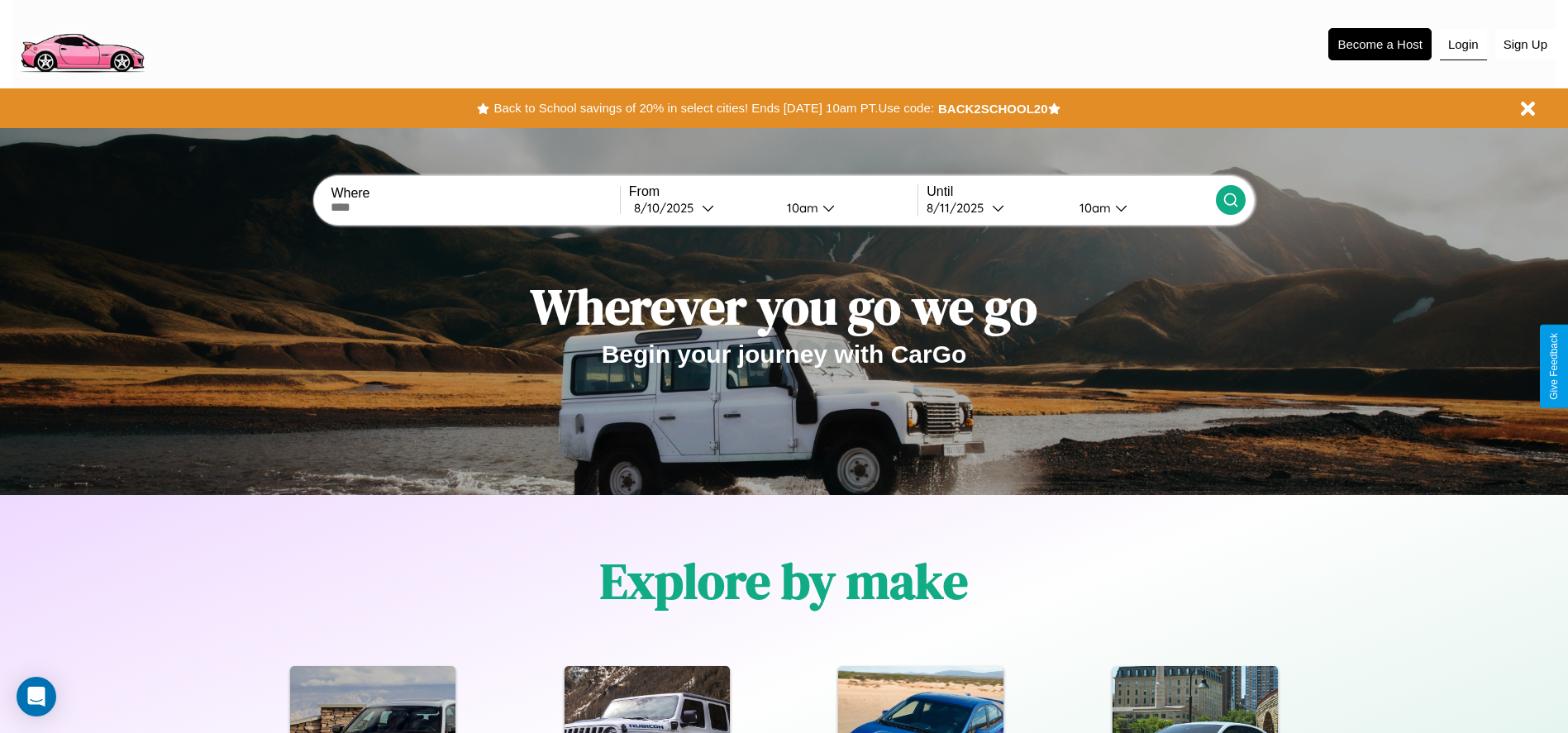
click at [1462, 43] on button "Login" at bounding box center [1462, 44] width 47 height 31
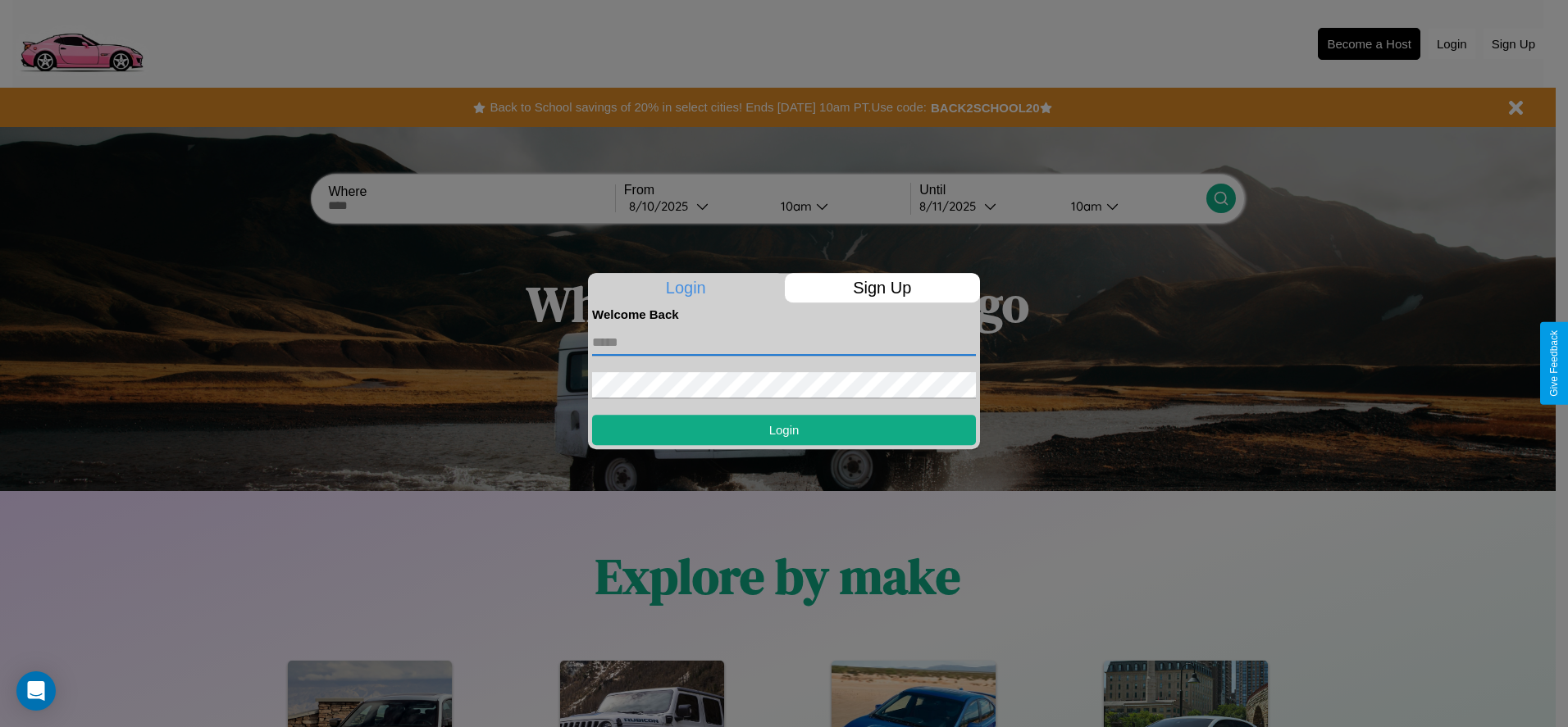
click at [784, 341] on input "text" at bounding box center [784, 342] width 384 height 26
type input "**********"
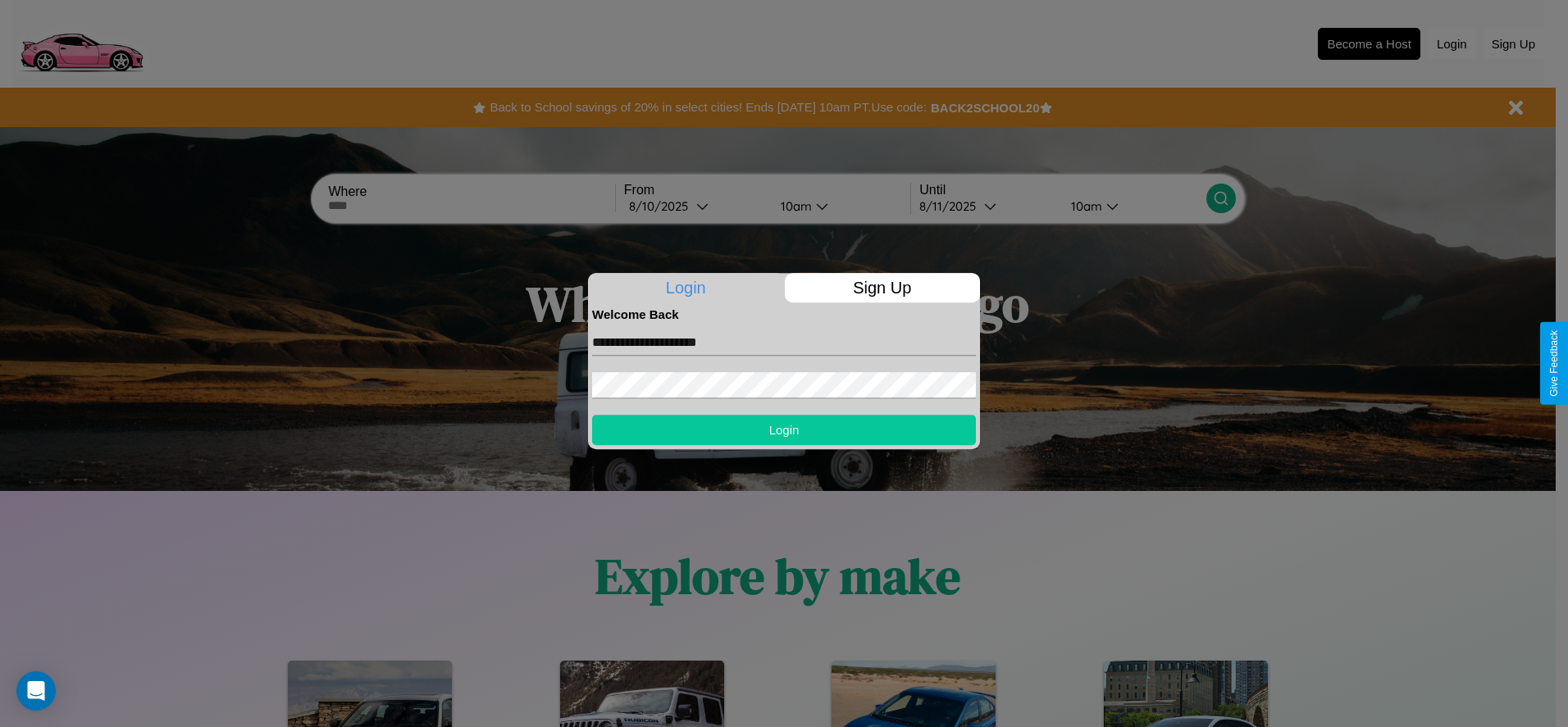
click at [784, 430] on button "Login" at bounding box center [784, 430] width 384 height 30
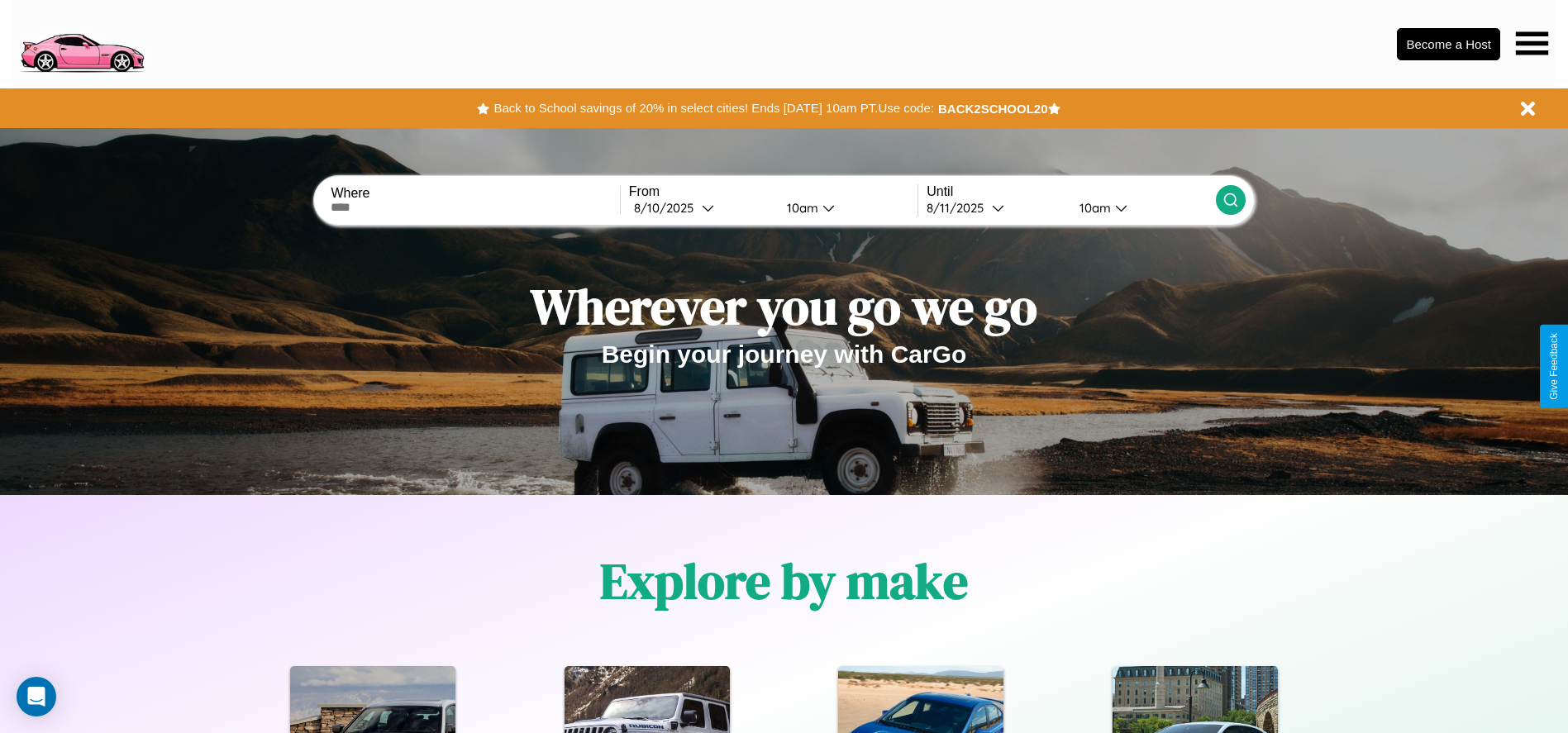
click at [475, 208] on input "text" at bounding box center [475, 207] width 288 height 13
type input "**********"
click at [701, 208] on div "8 / 10 / 2025" at bounding box center [667, 208] width 67 height 16
select select "*"
select select "****"
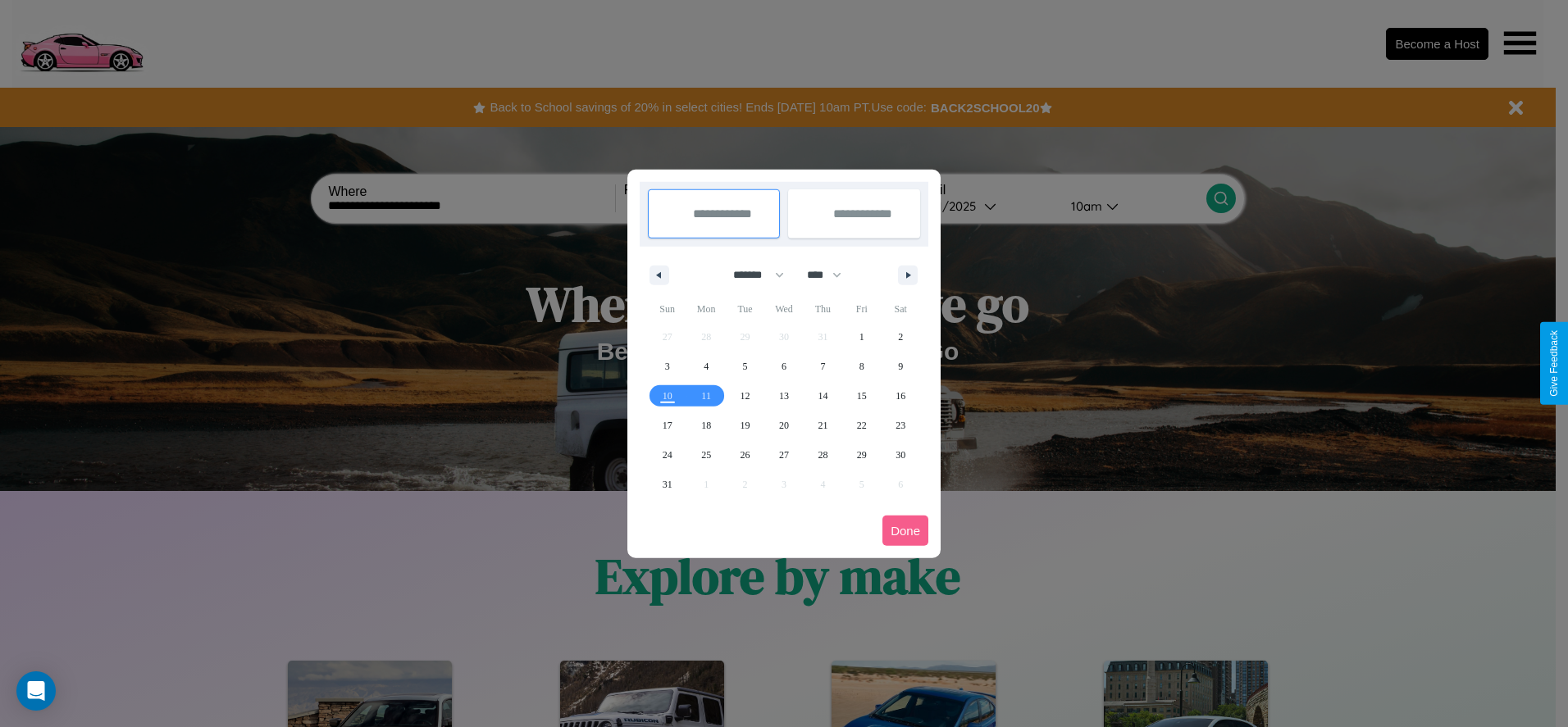
drag, startPoint x: 751, startPoint y: 275, endPoint x: 784, endPoint y: 328, distance: 62.4
click at [751, 275] on select "******* ******** ***** ***** *** **** **** ****** ********* ******* ******** **…" at bounding box center [755, 275] width 70 height 27
select select "*"
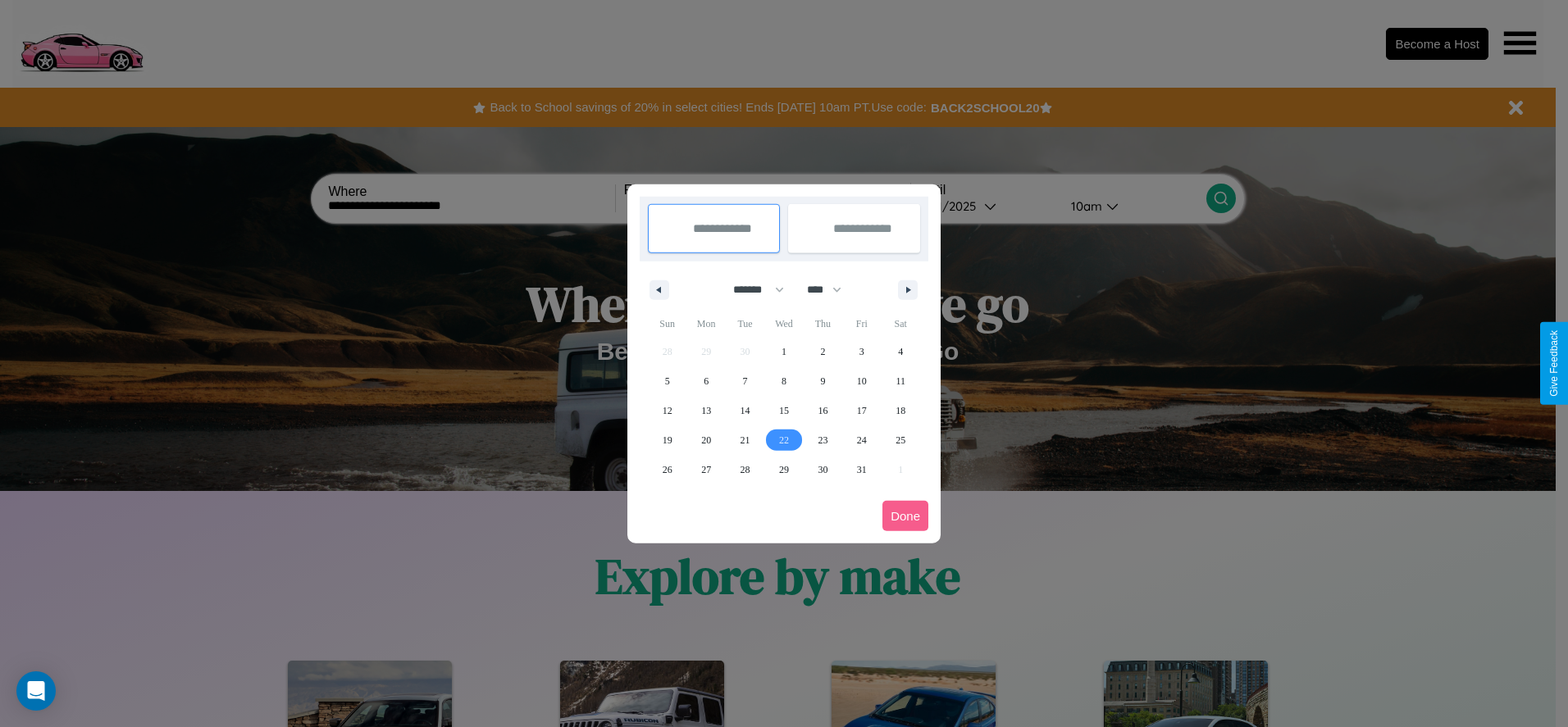
click at [783, 439] on span "22" at bounding box center [784, 440] width 10 height 30
type input "**********"
click at [745, 469] on span "28" at bounding box center [745, 470] width 10 height 30
type input "**********"
click at [905, 516] on button "Done" at bounding box center [905, 516] width 46 height 30
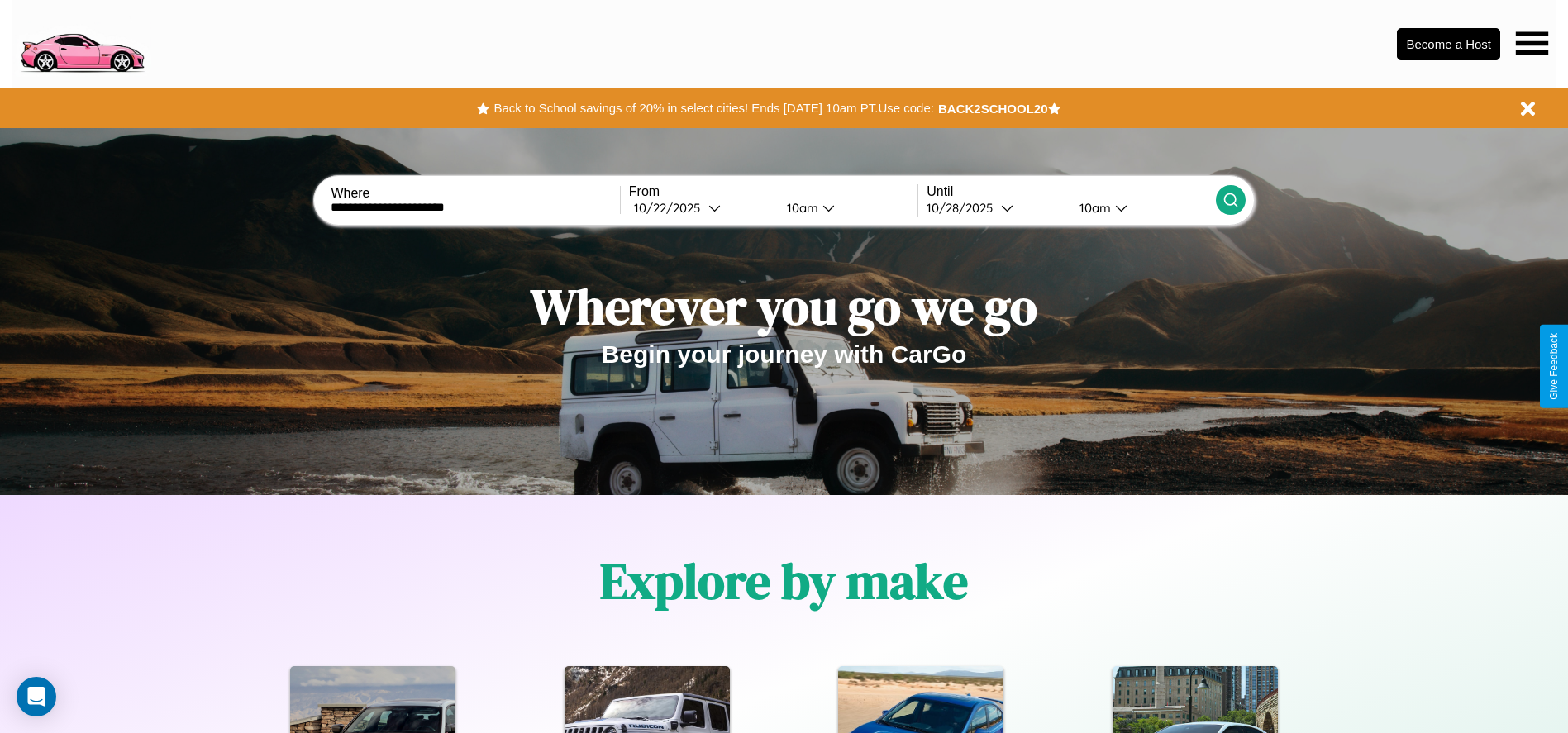
click at [1230, 200] on icon at bounding box center [1230, 200] width 17 height 17
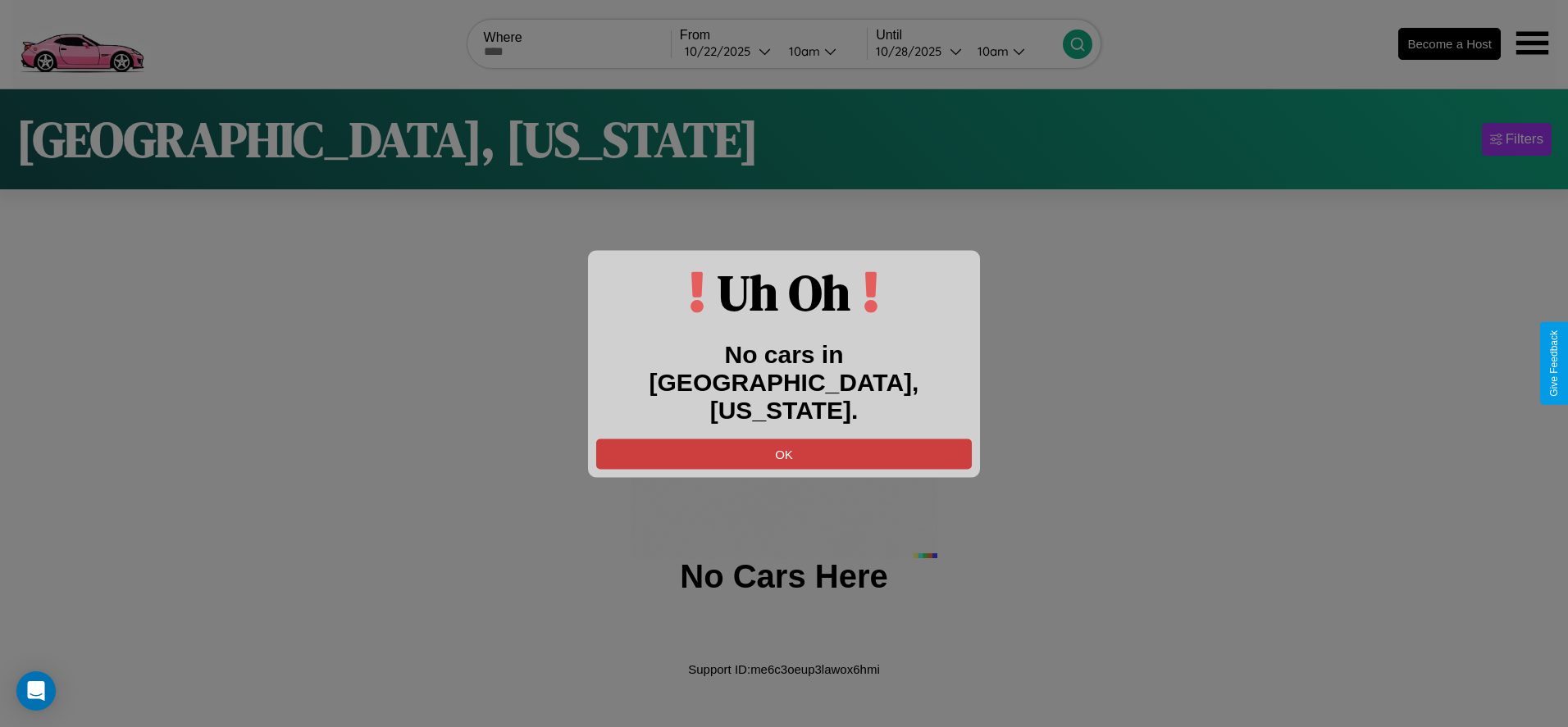
click at [784, 439] on button "OK" at bounding box center [784, 453] width 376 height 30
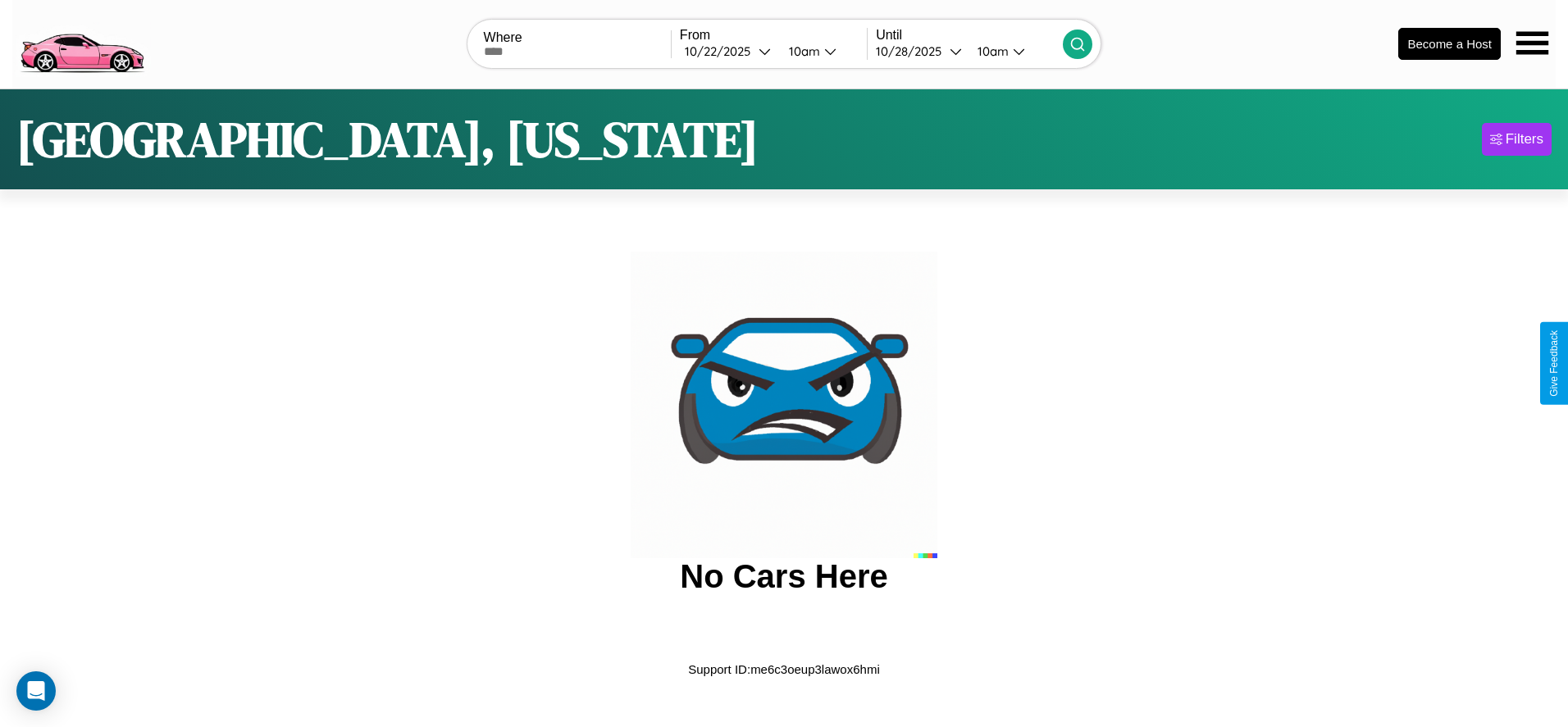
click at [81, 41] on img at bounding box center [81, 42] width 138 height 69
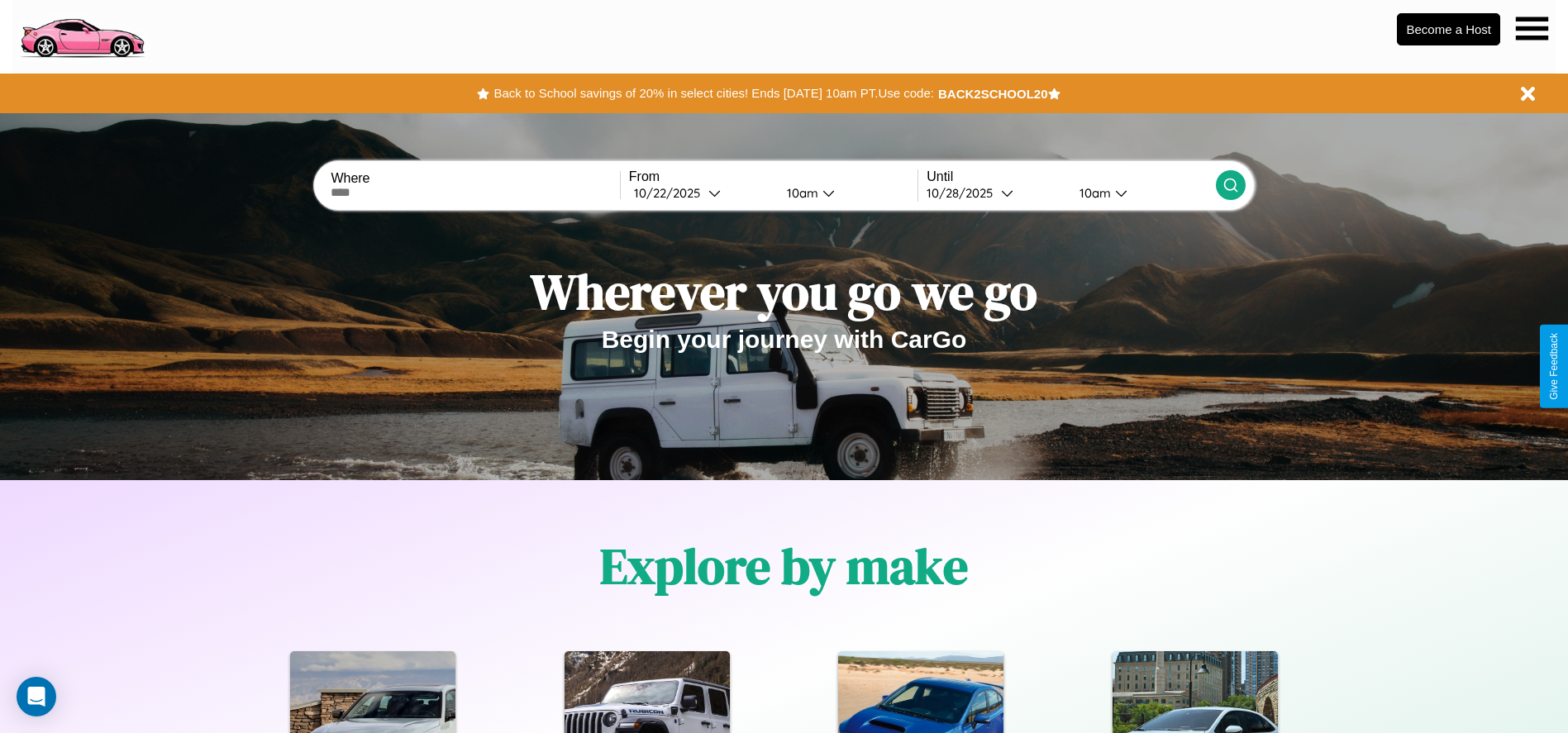
scroll to position [343, 0]
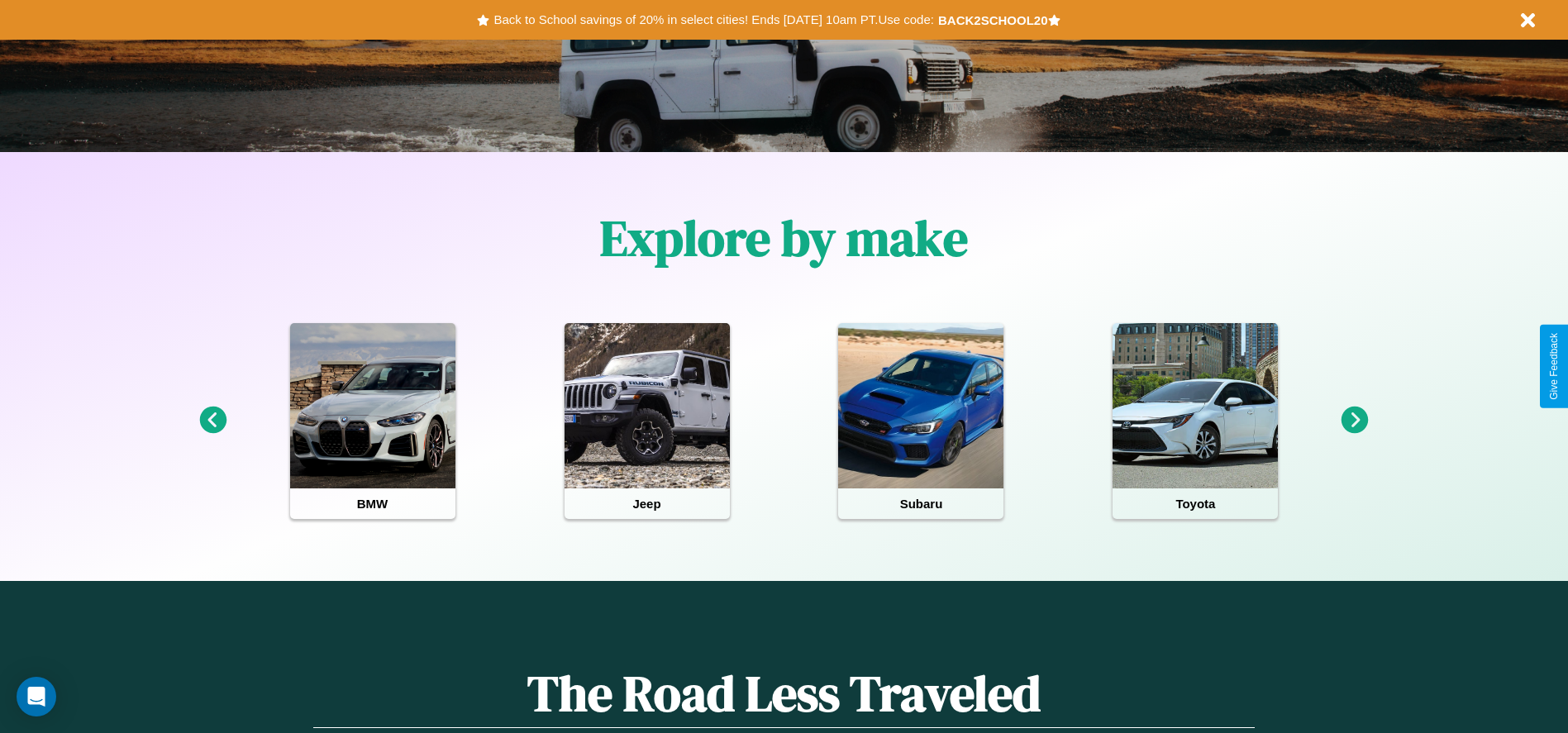
click at [1354, 421] on icon at bounding box center [1354, 420] width 28 height 28
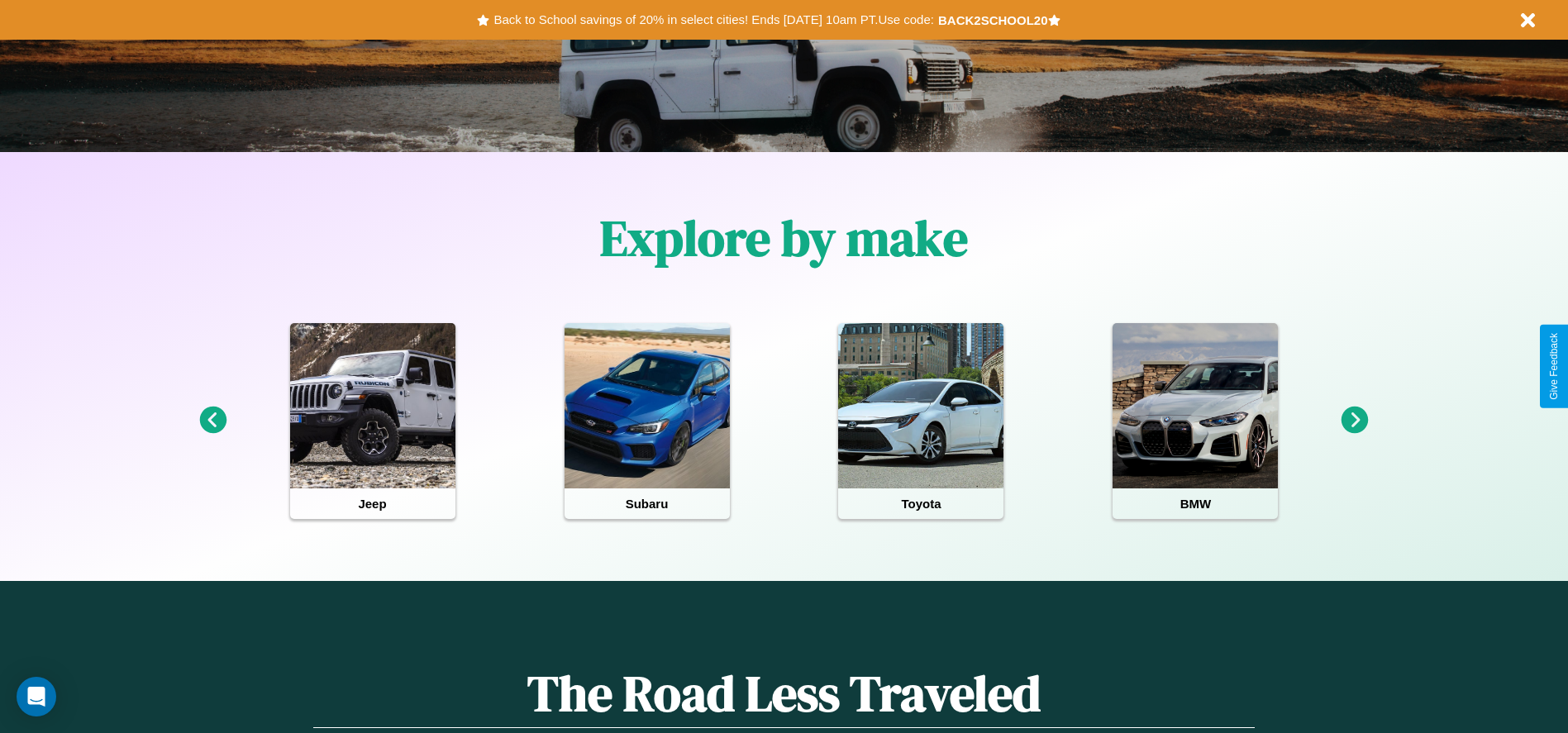
click at [212, 421] on icon at bounding box center [212, 420] width 28 height 28
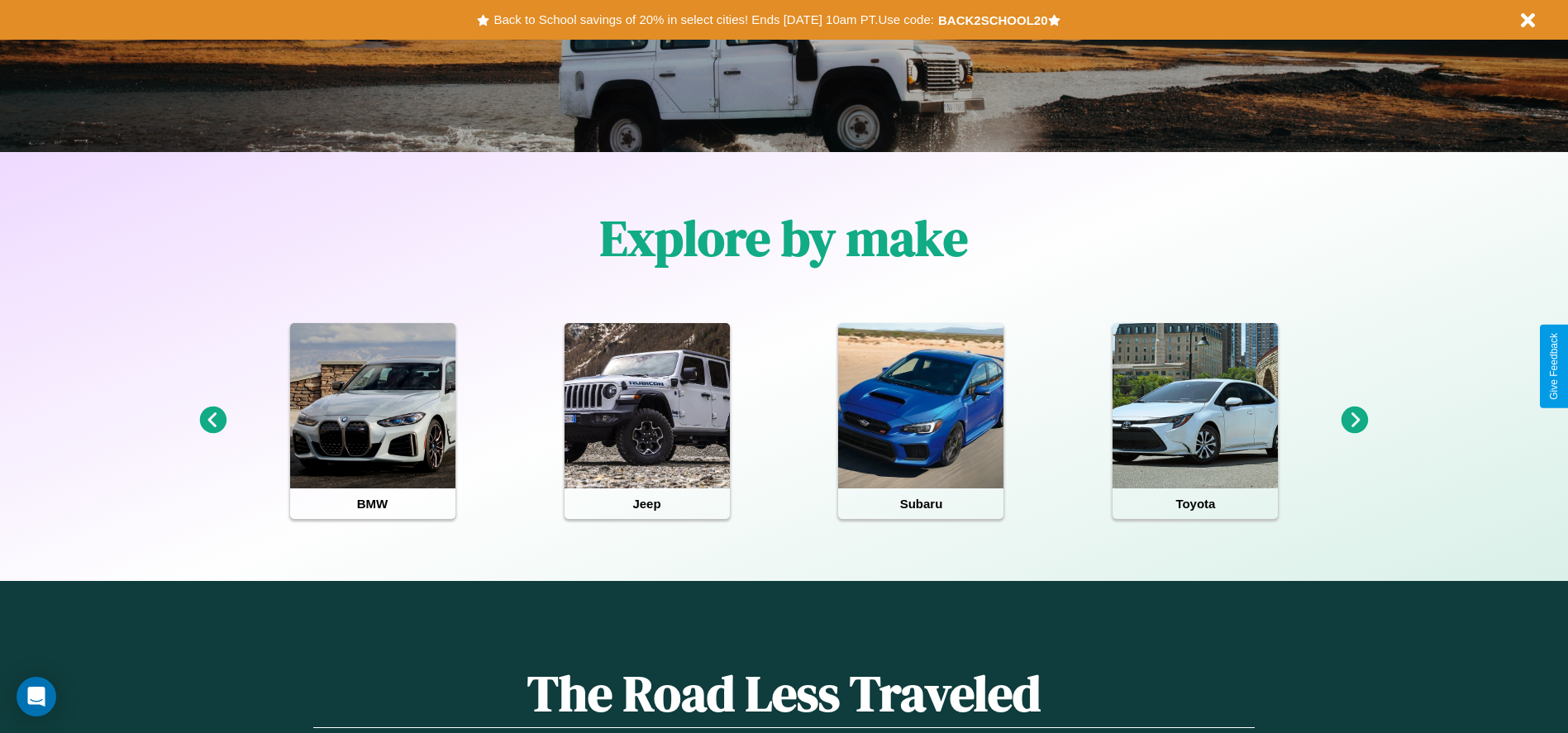
click at [1354, 421] on icon at bounding box center [1354, 420] width 28 height 28
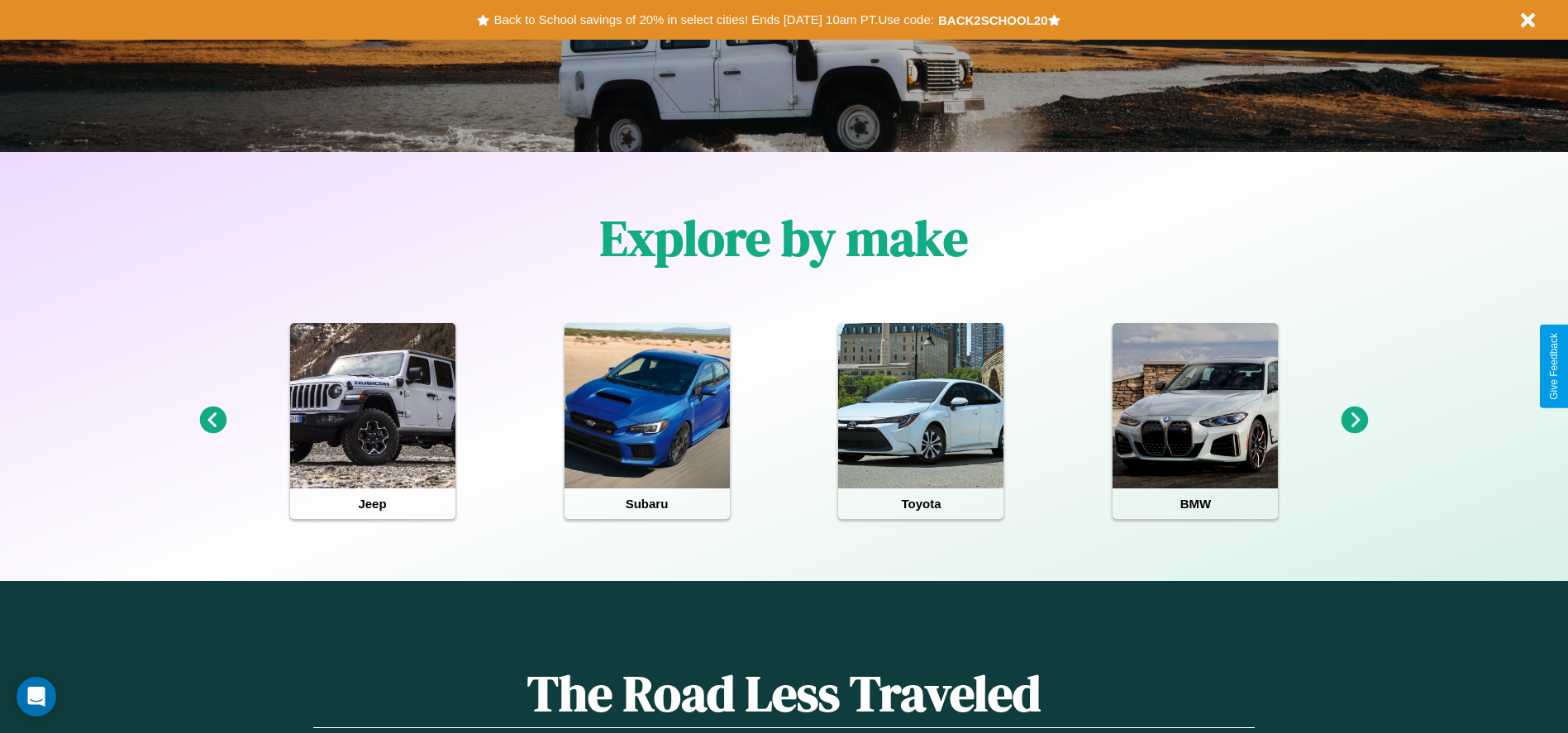
click at [1354, 421] on icon at bounding box center [1354, 420] width 28 height 28
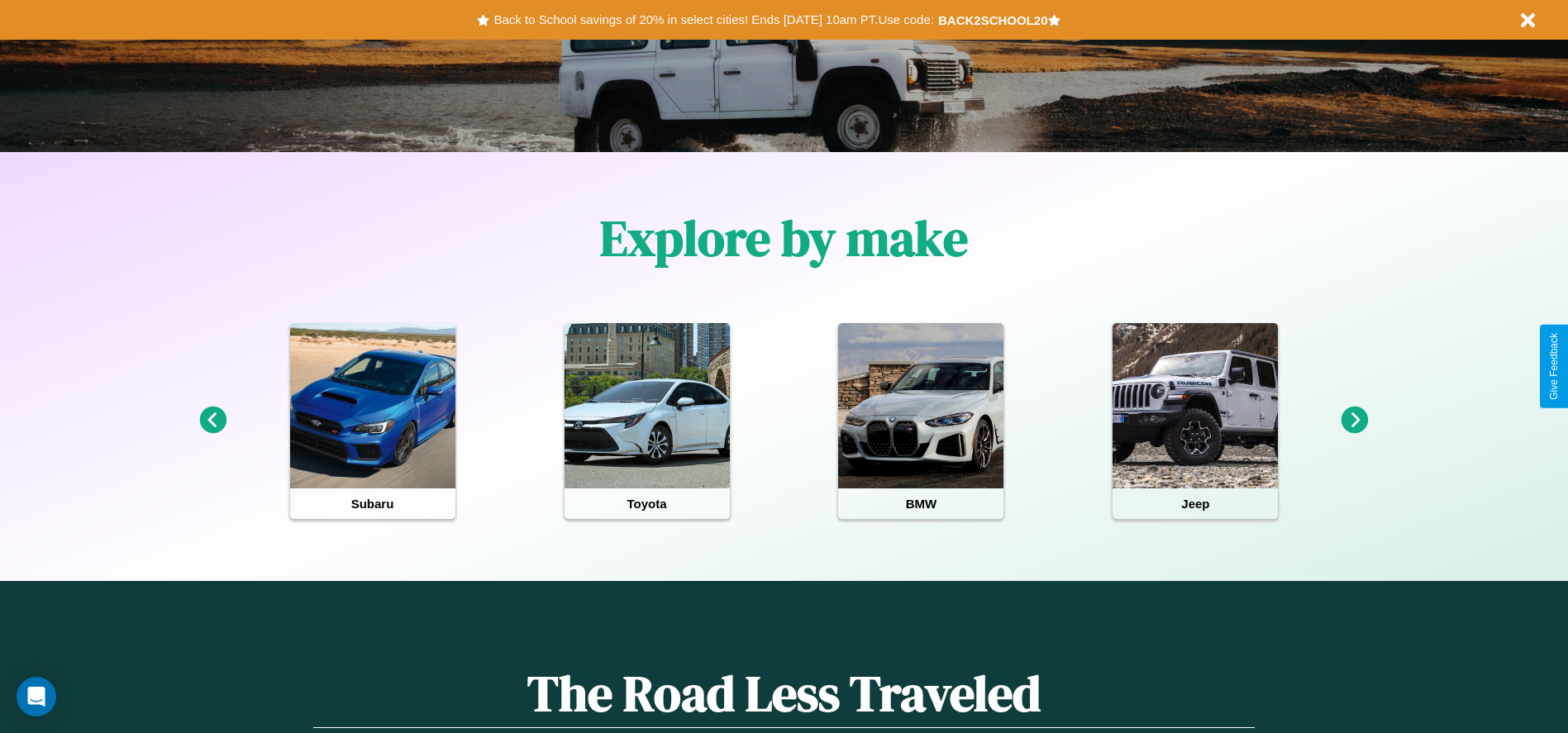
click at [1354, 421] on icon at bounding box center [1354, 420] width 28 height 28
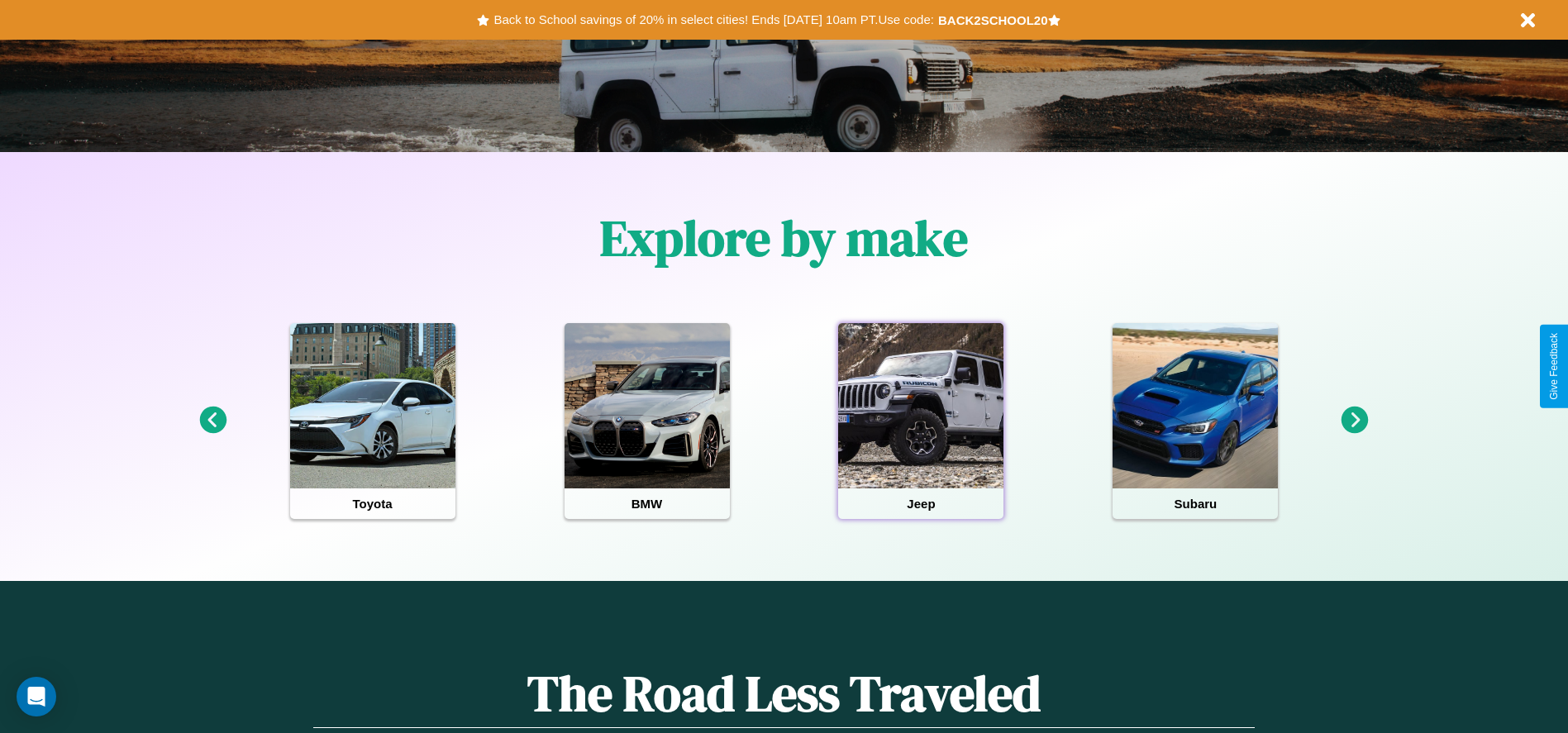
click at [920, 421] on div at bounding box center [920, 406] width 165 height 165
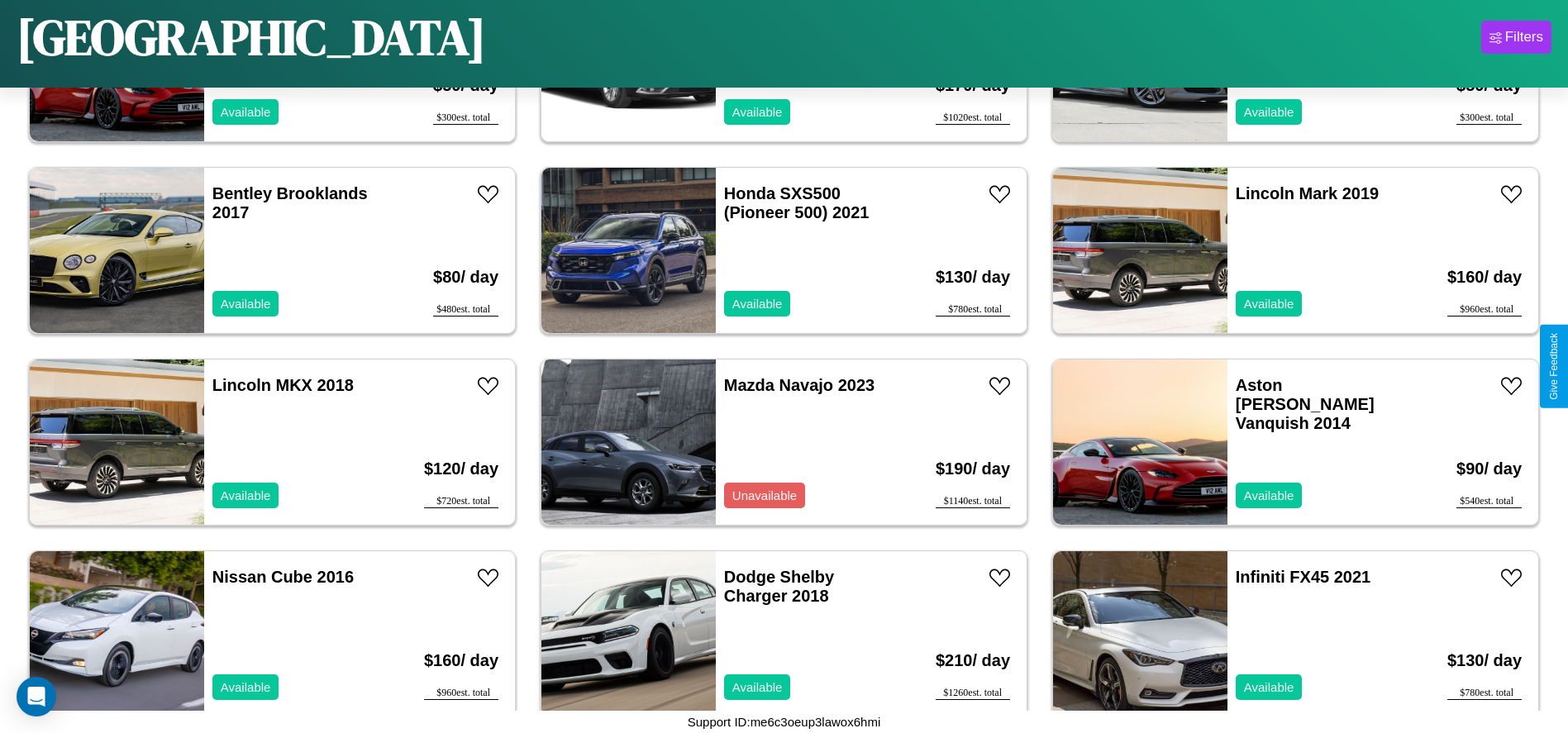
scroll to position [1526, 0]
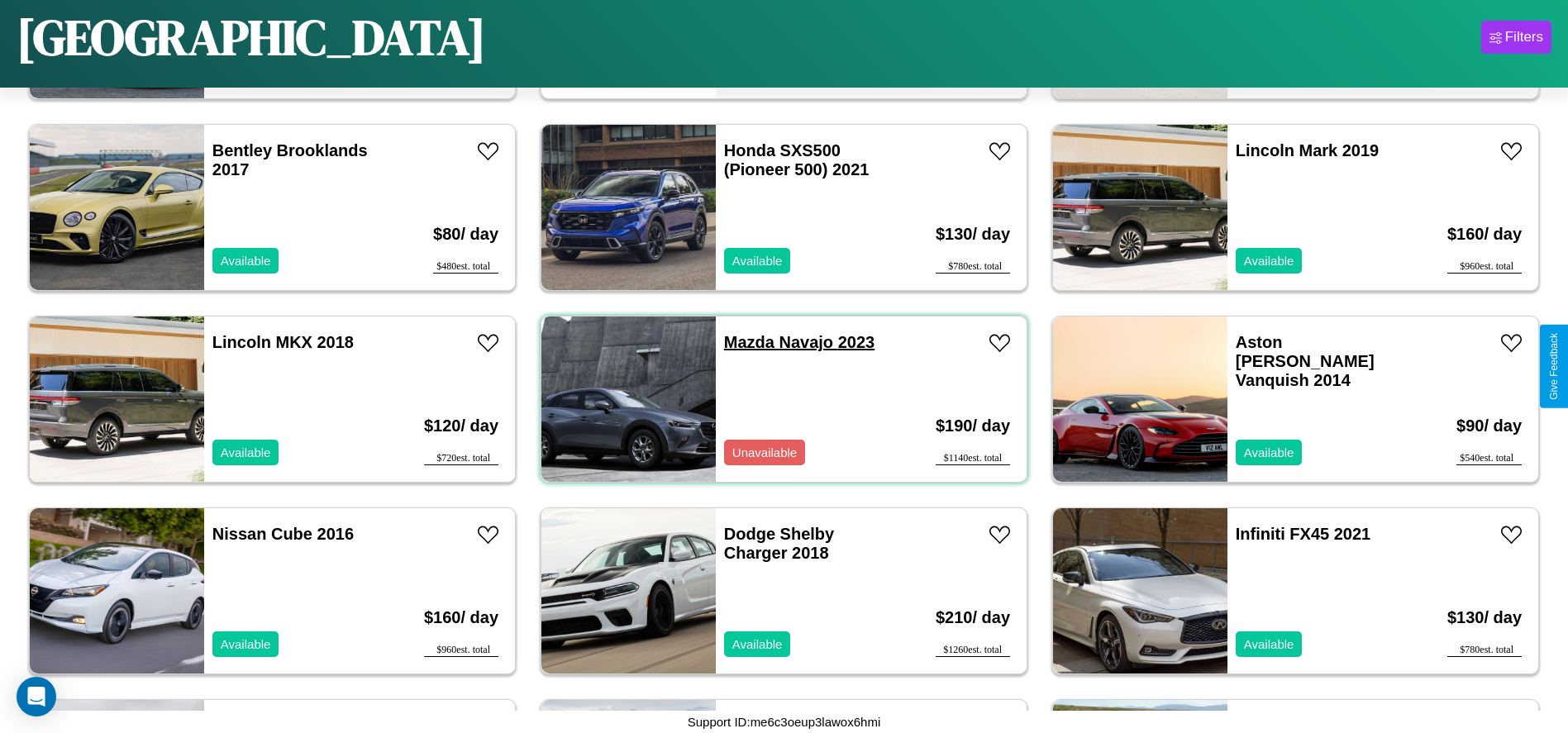
click at [743, 343] on link "Mazda Navajo 2023" at bounding box center [799, 342] width 150 height 18
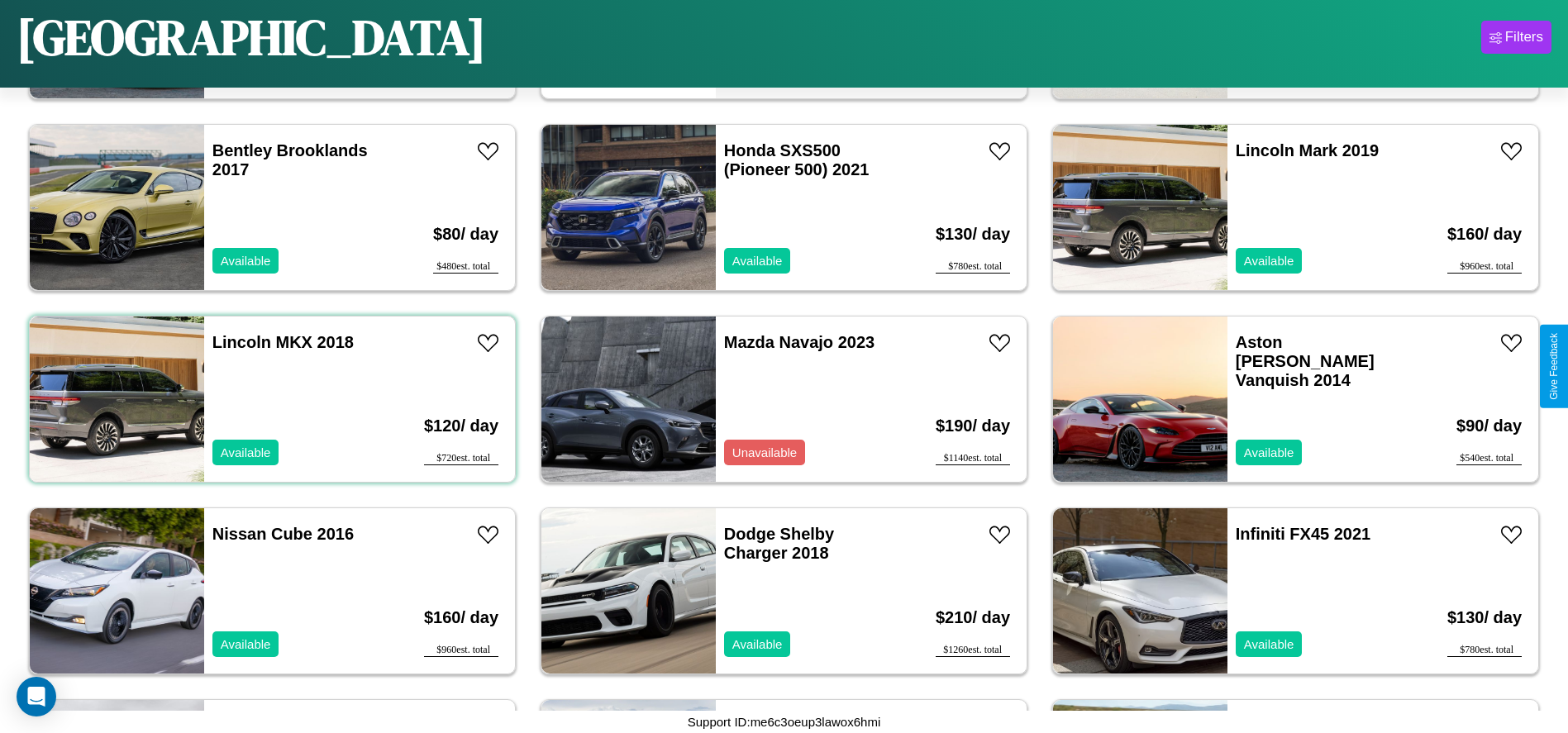
click at [271, 399] on div "Lincoln MKX 2018 Available" at bounding box center [299, 399] width 191 height 165
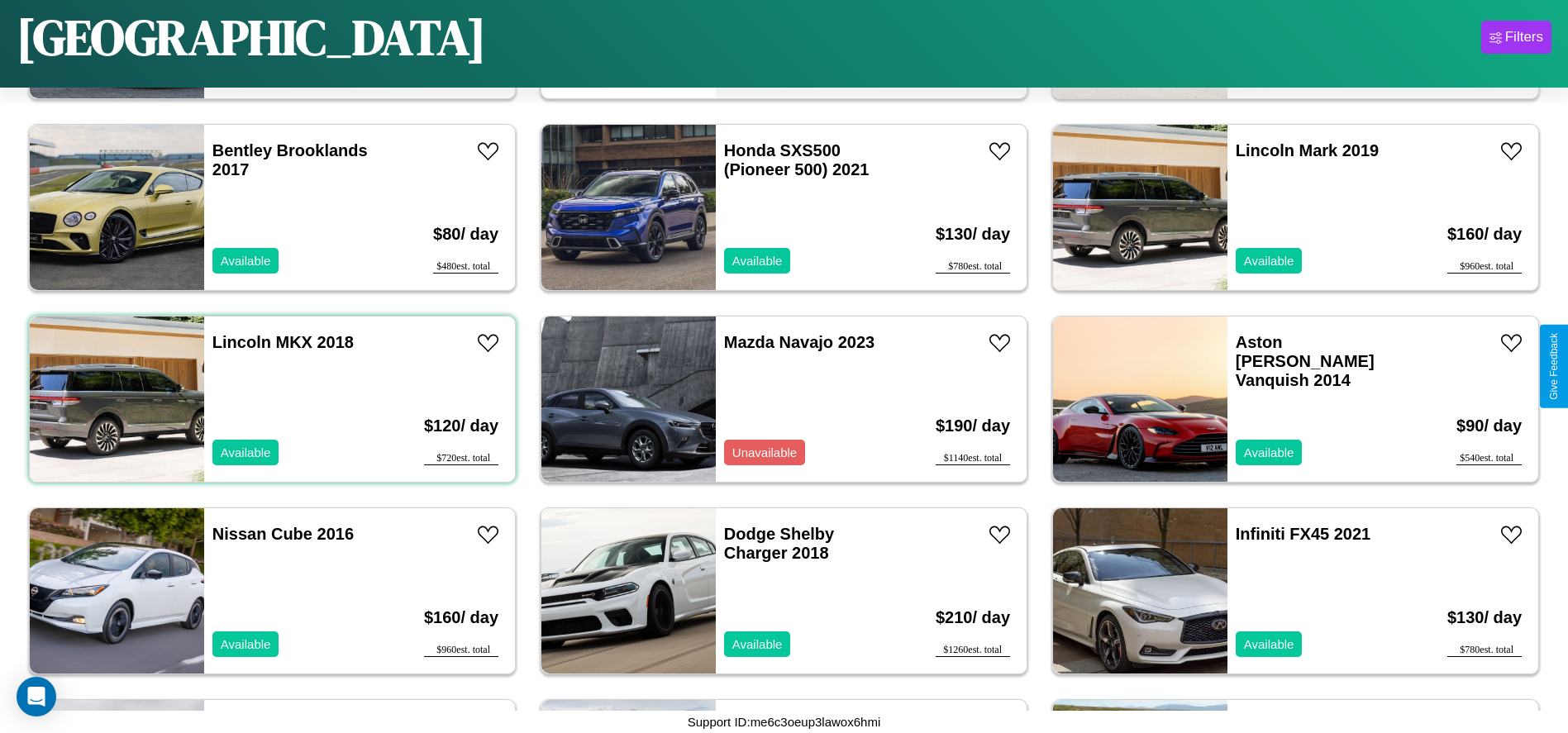
click at [271, 399] on div "Lincoln MKX 2018 Available" at bounding box center [299, 399] width 191 height 165
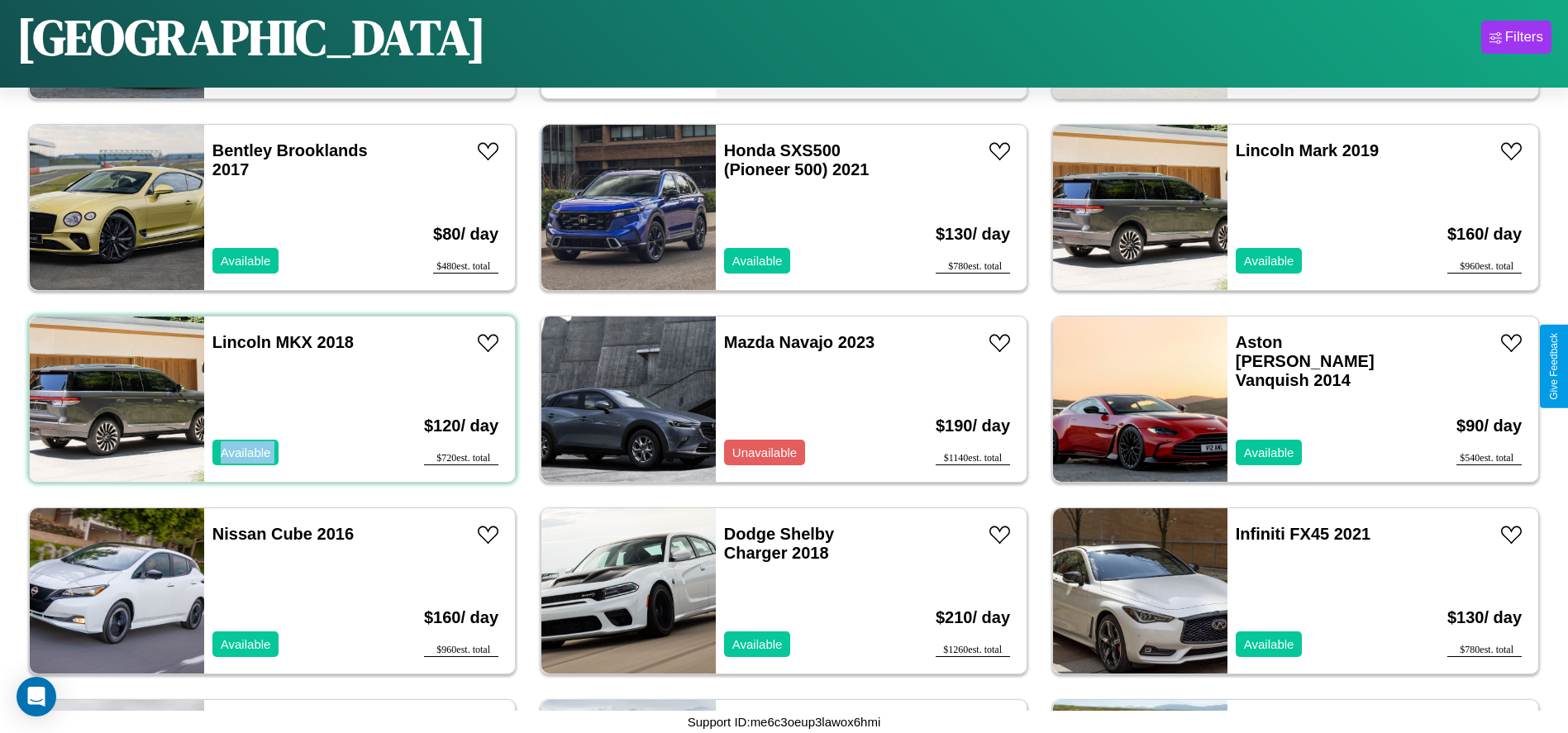
click at [271, 399] on div "Lincoln MKX 2018 Available" at bounding box center [299, 399] width 191 height 165
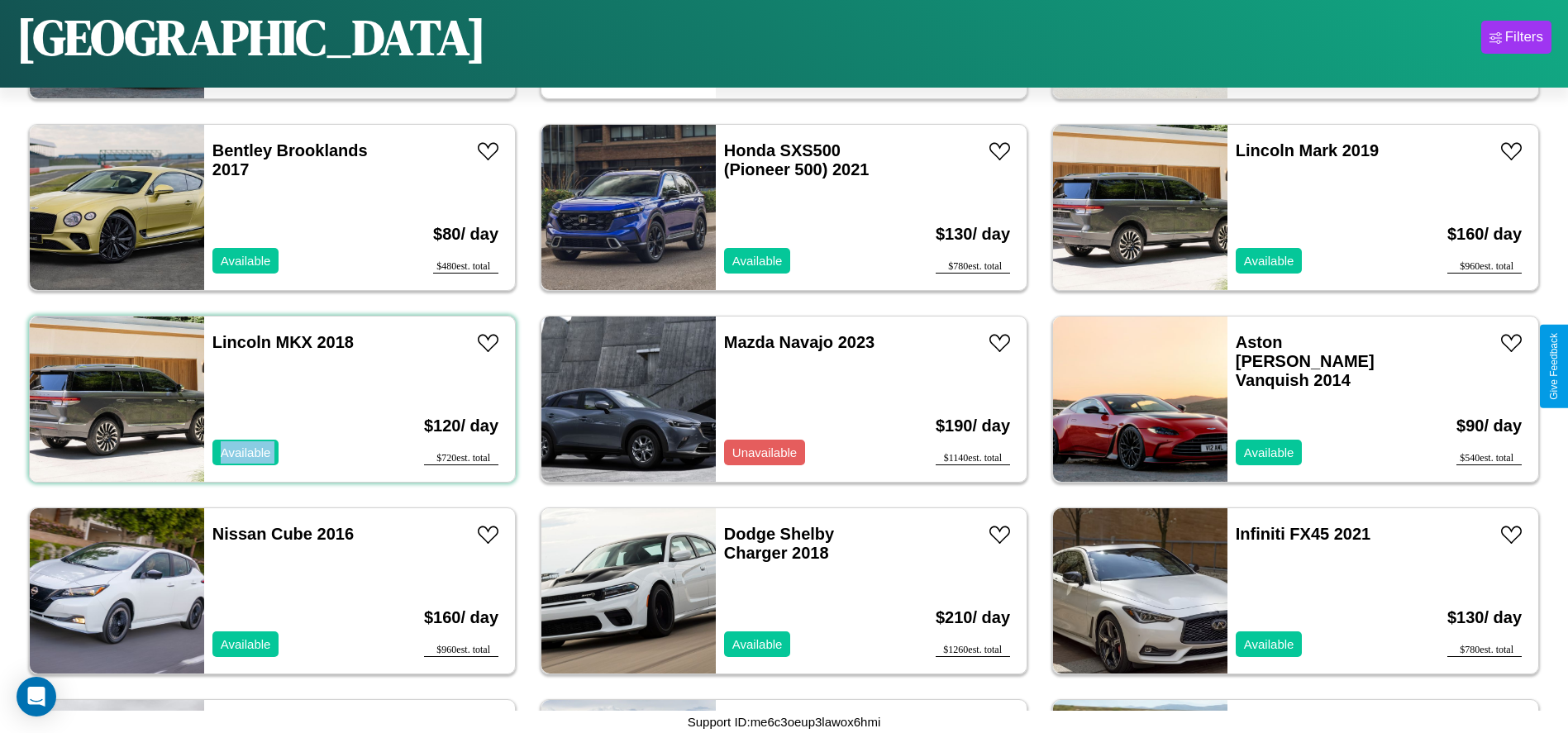
click at [271, 399] on div "Lincoln MKX 2018 Available" at bounding box center [299, 399] width 191 height 165
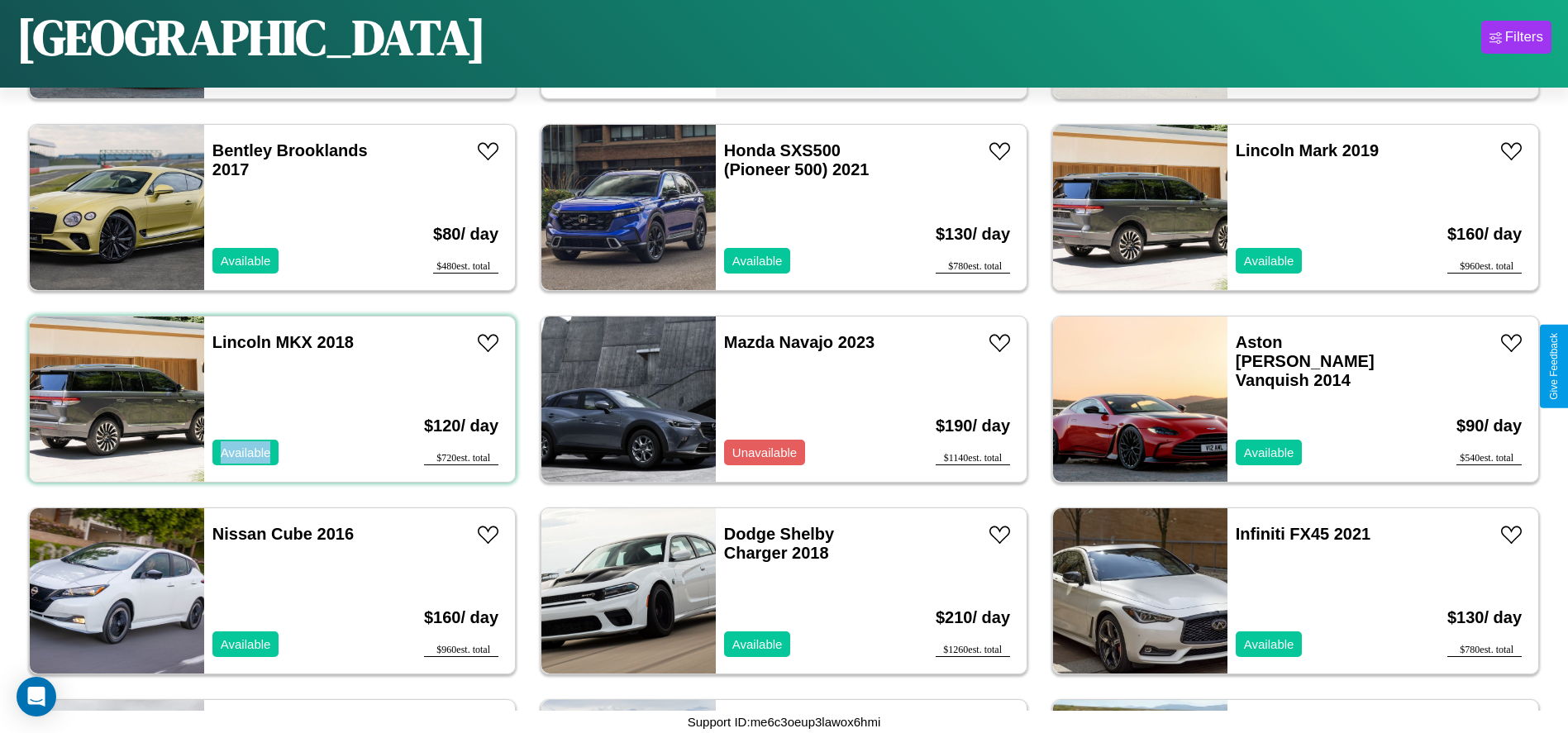
click at [271, 399] on div "Lincoln MKX 2018 Available" at bounding box center [299, 399] width 191 height 165
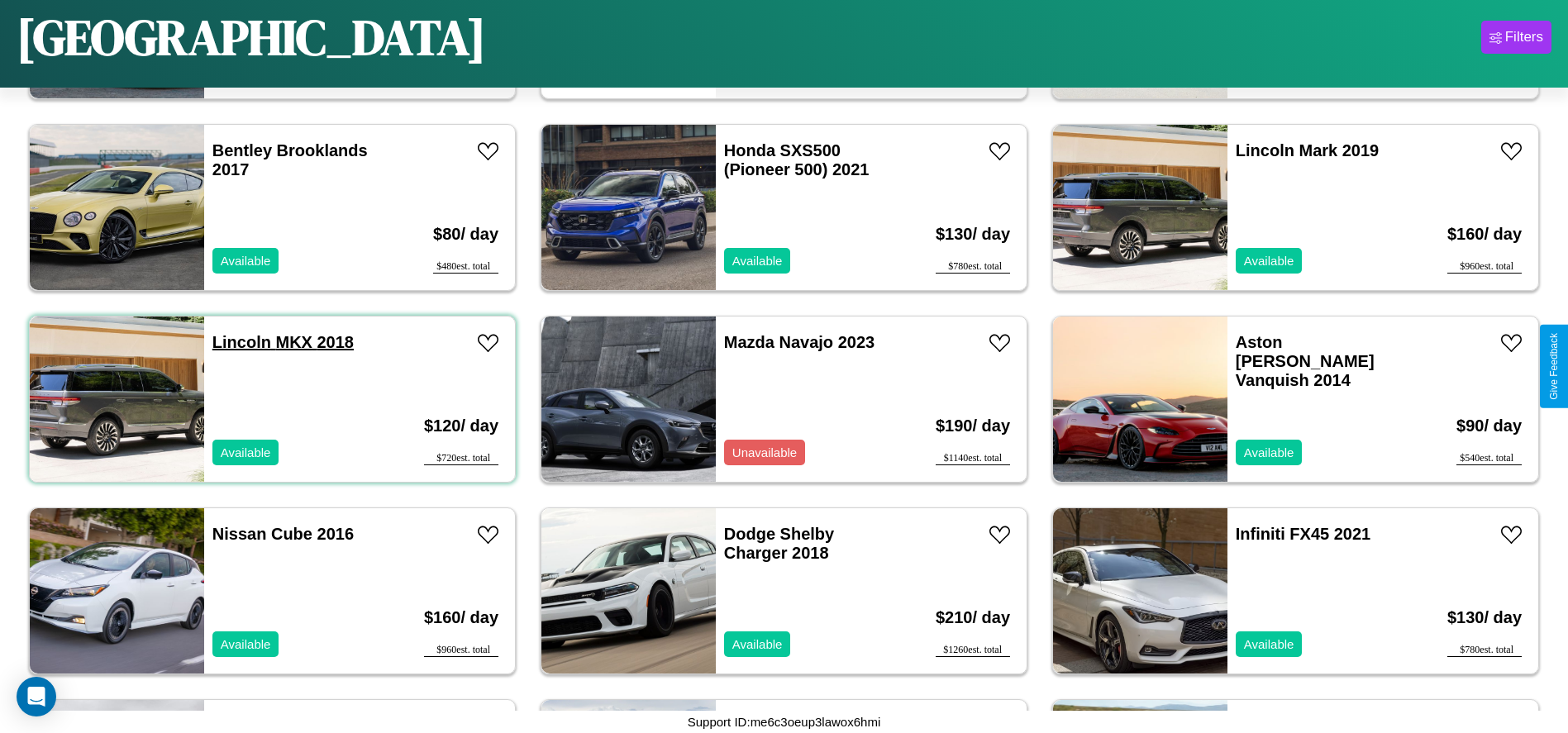
click at [240, 343] on link "Lincoln MKX 2018" at bounding box center [282, 342] width 141 height 18
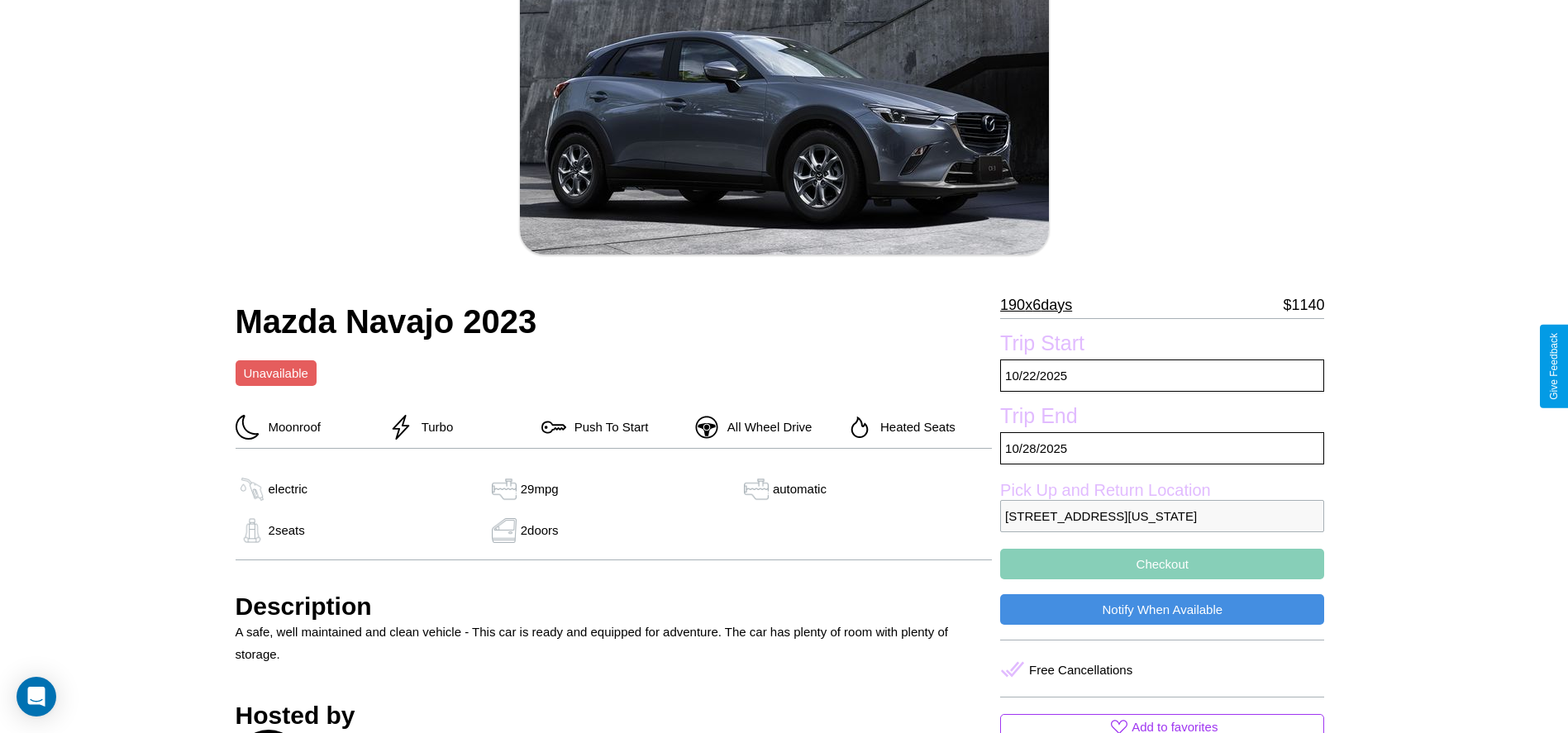
scroll to position [379, 0]
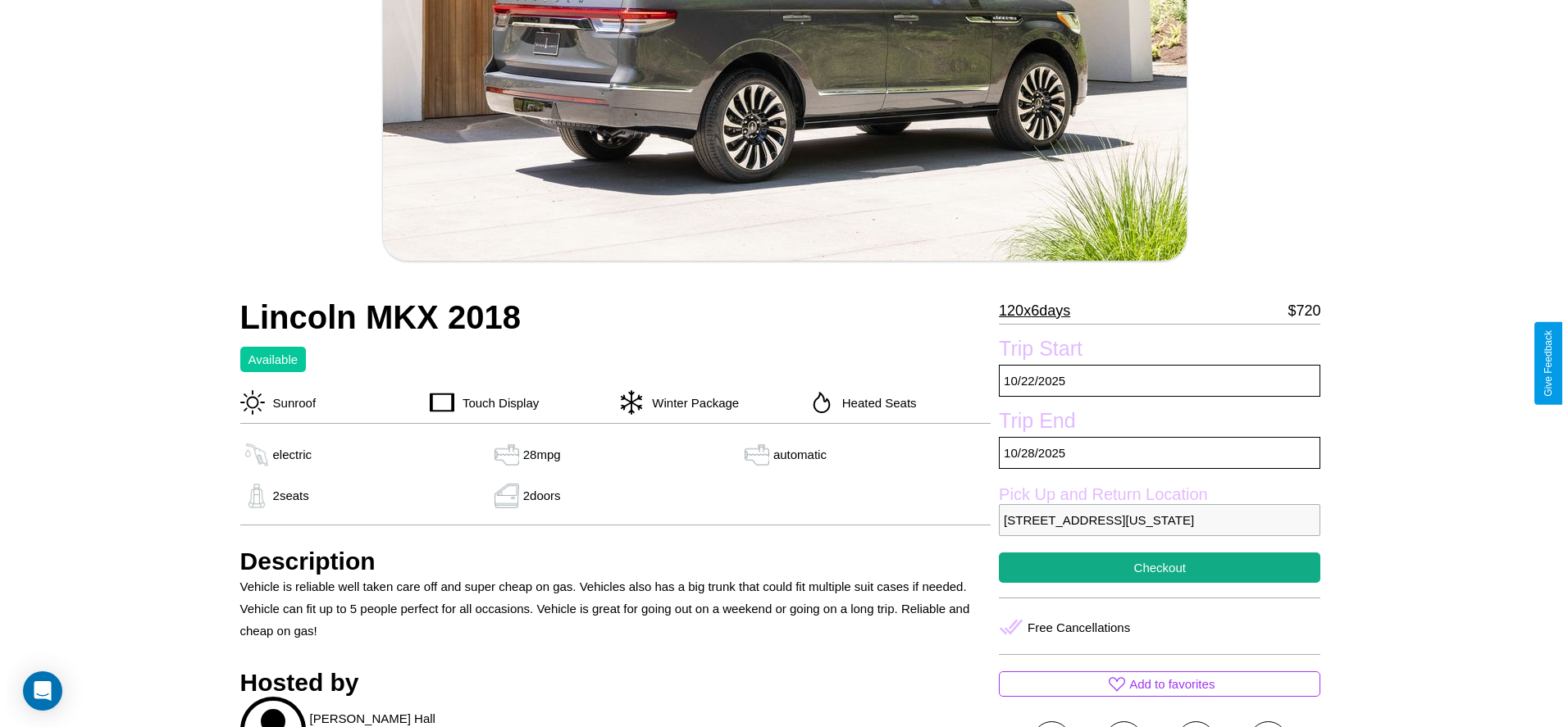
scroll to position [336, 0]
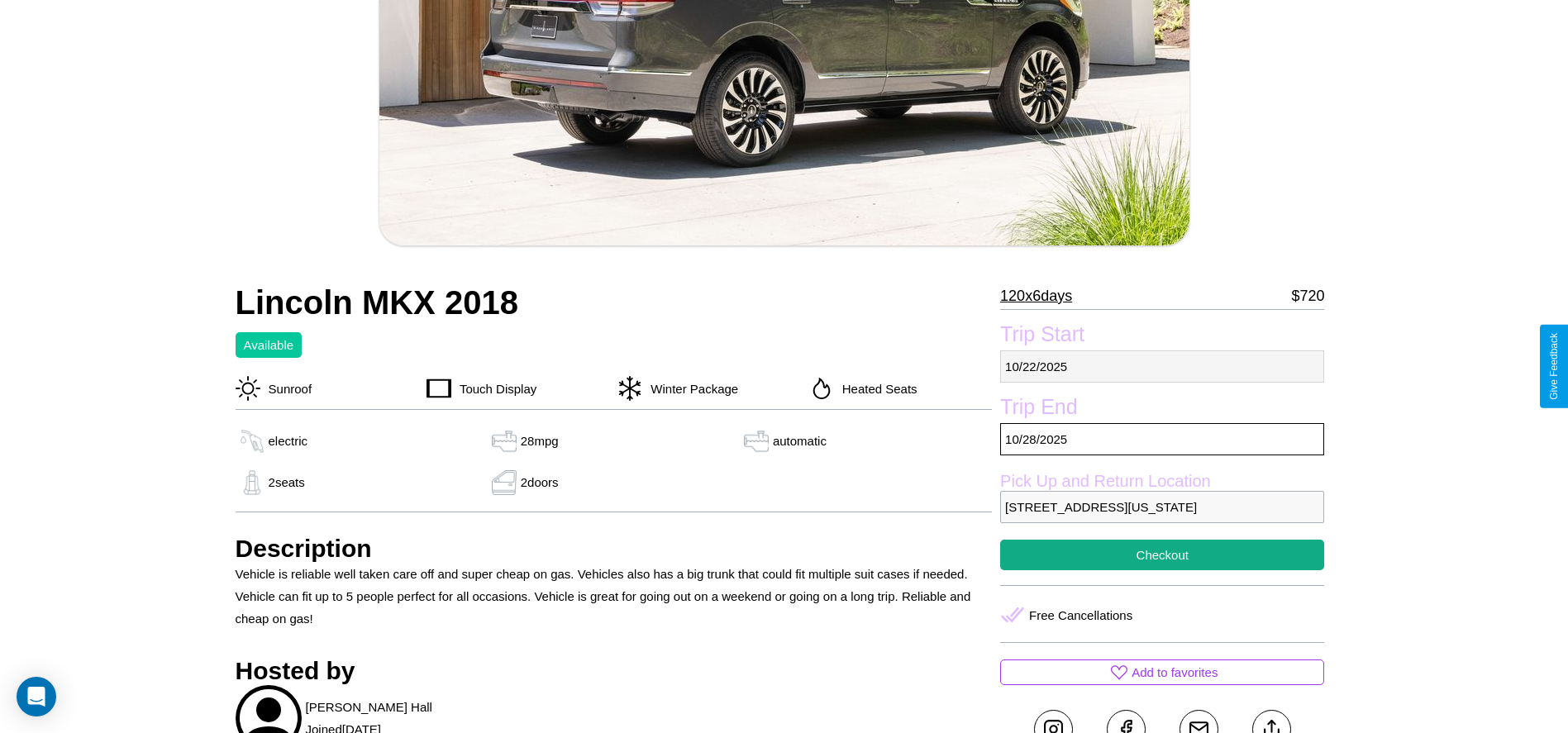
click at [1162, 366] on p "10 / 22 / 2025" at bounding box center [1162, 366] width 324 height 32
select select "*"
select select "****"
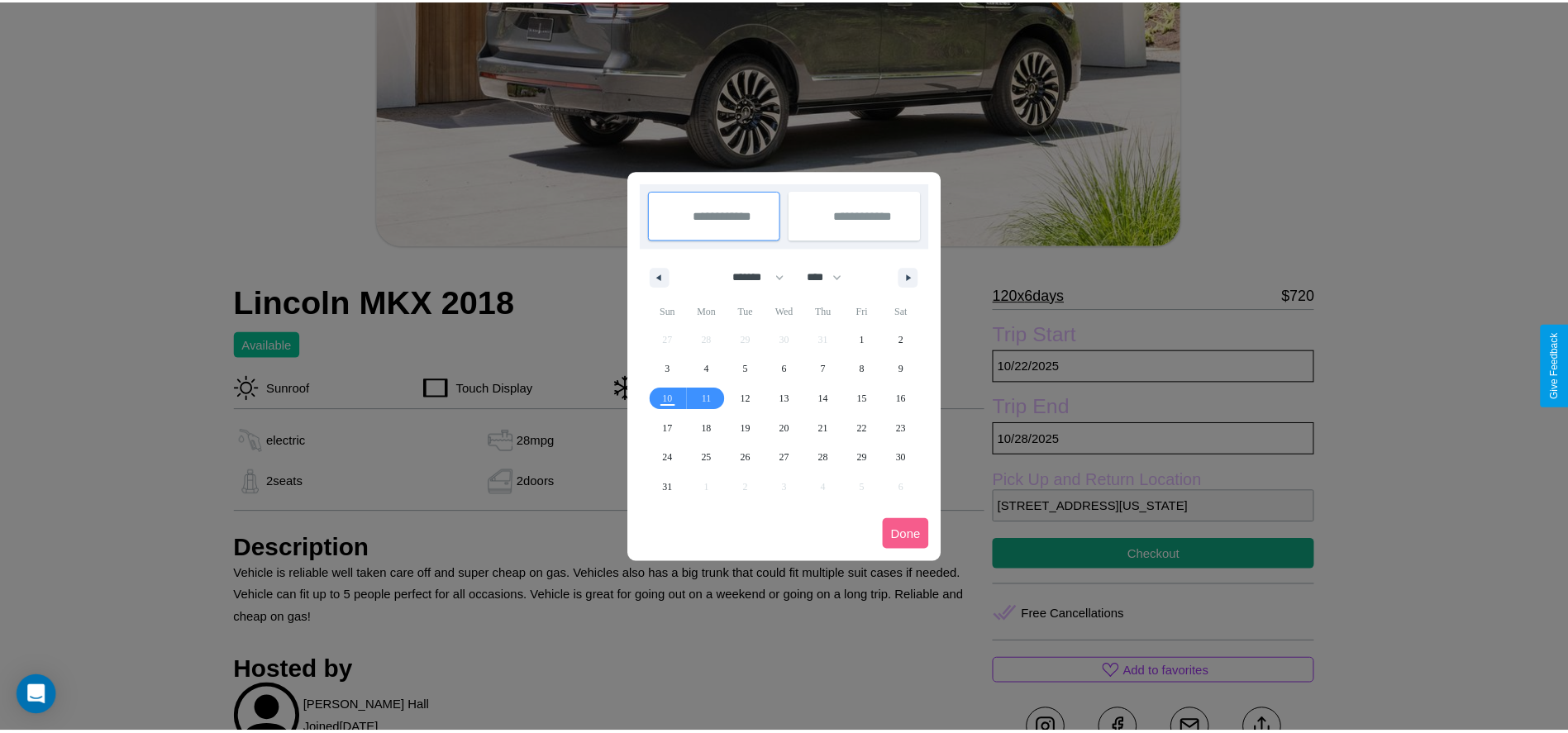
scroll to position [0, 0]
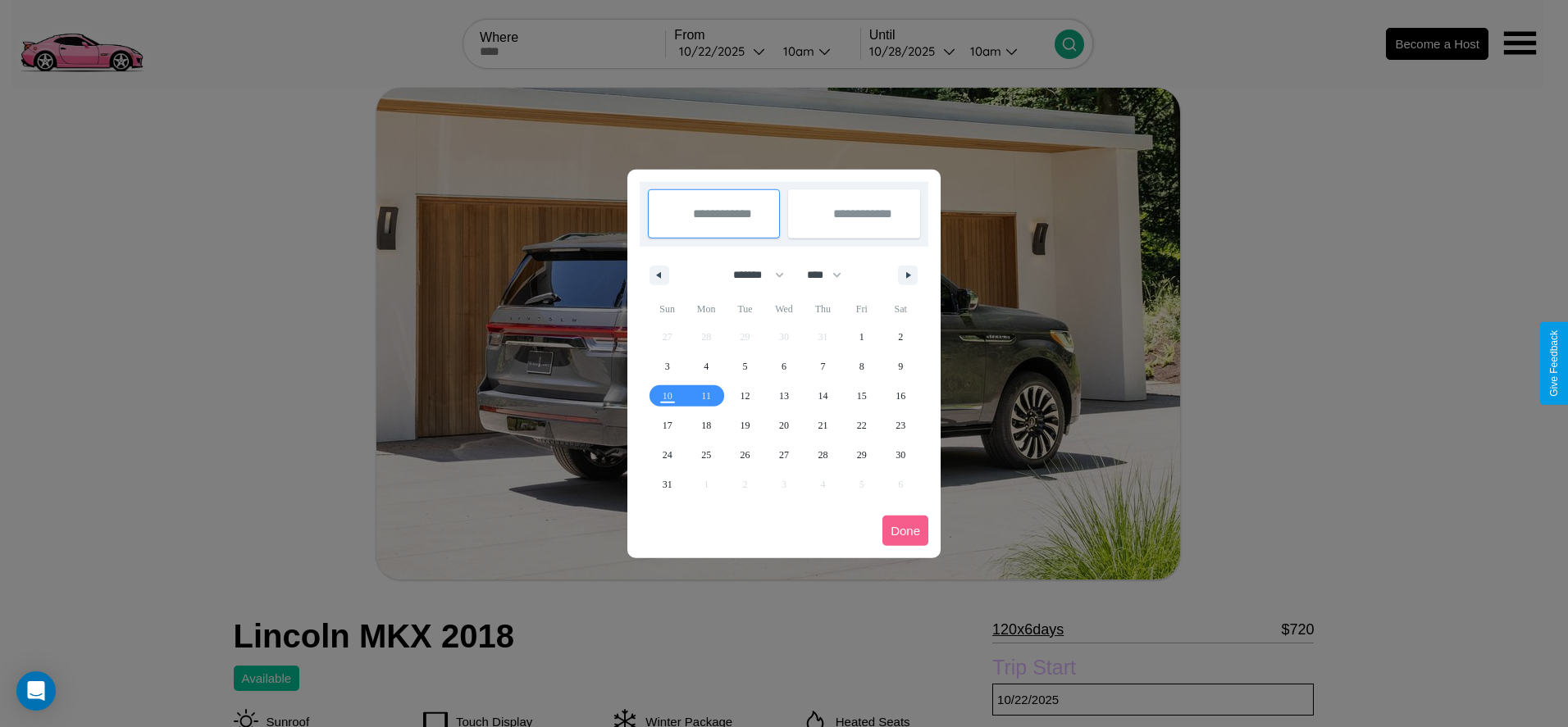
click at [722, 51] on div at bounding box center [784, 364] width 1568 height 727
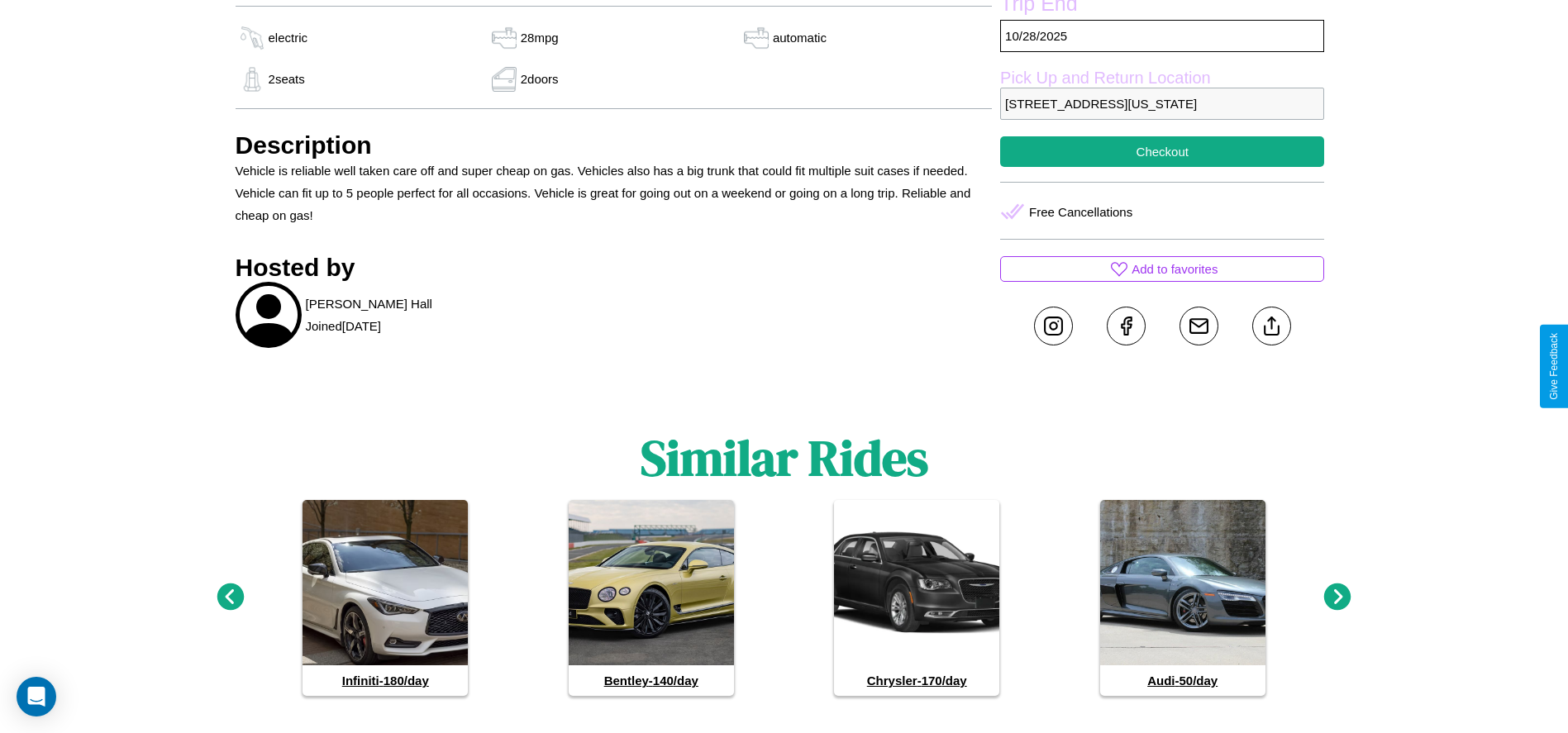
scroll to position [761, 0]
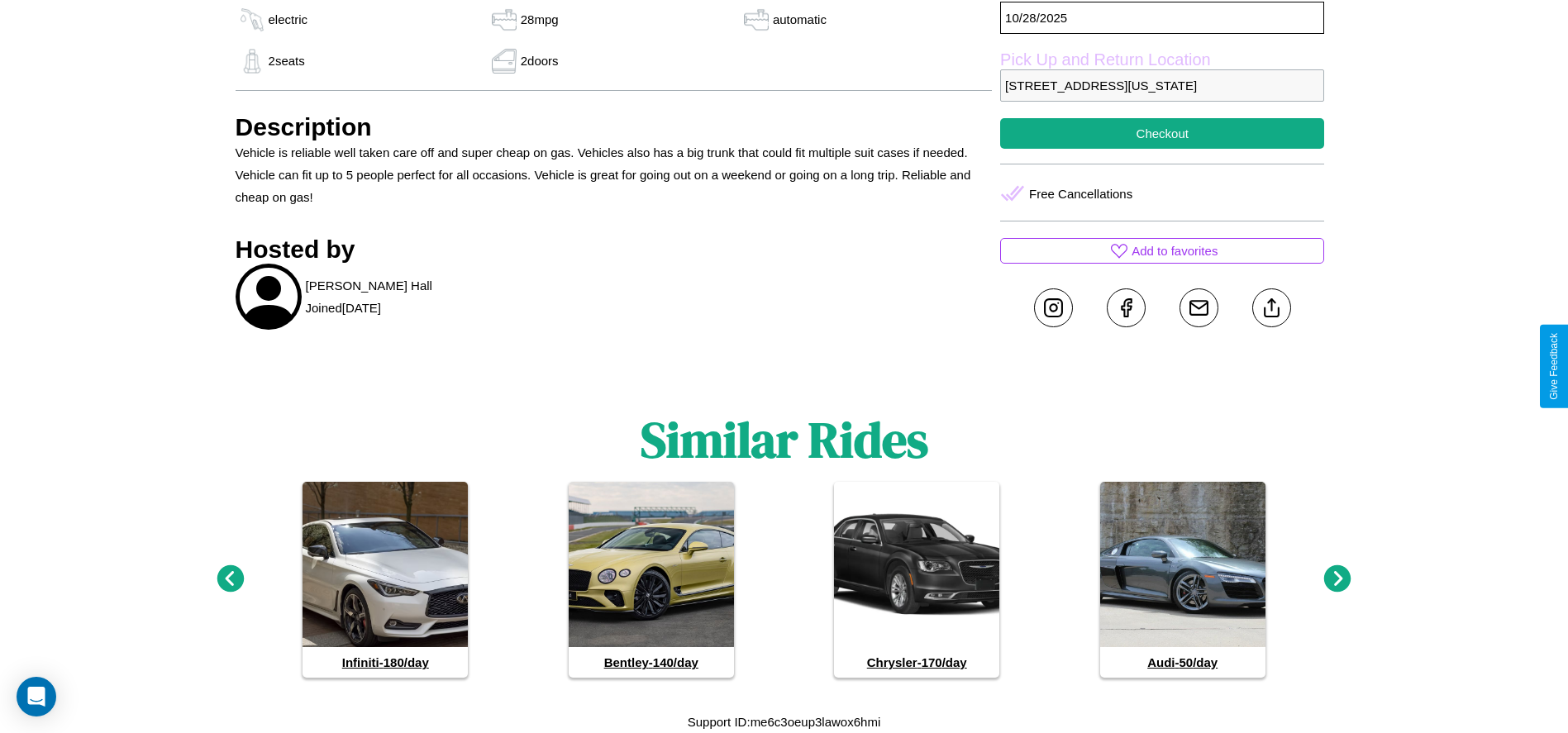
click at [230, 579] on icon at bounding box center [230, 579] width 28 height 28
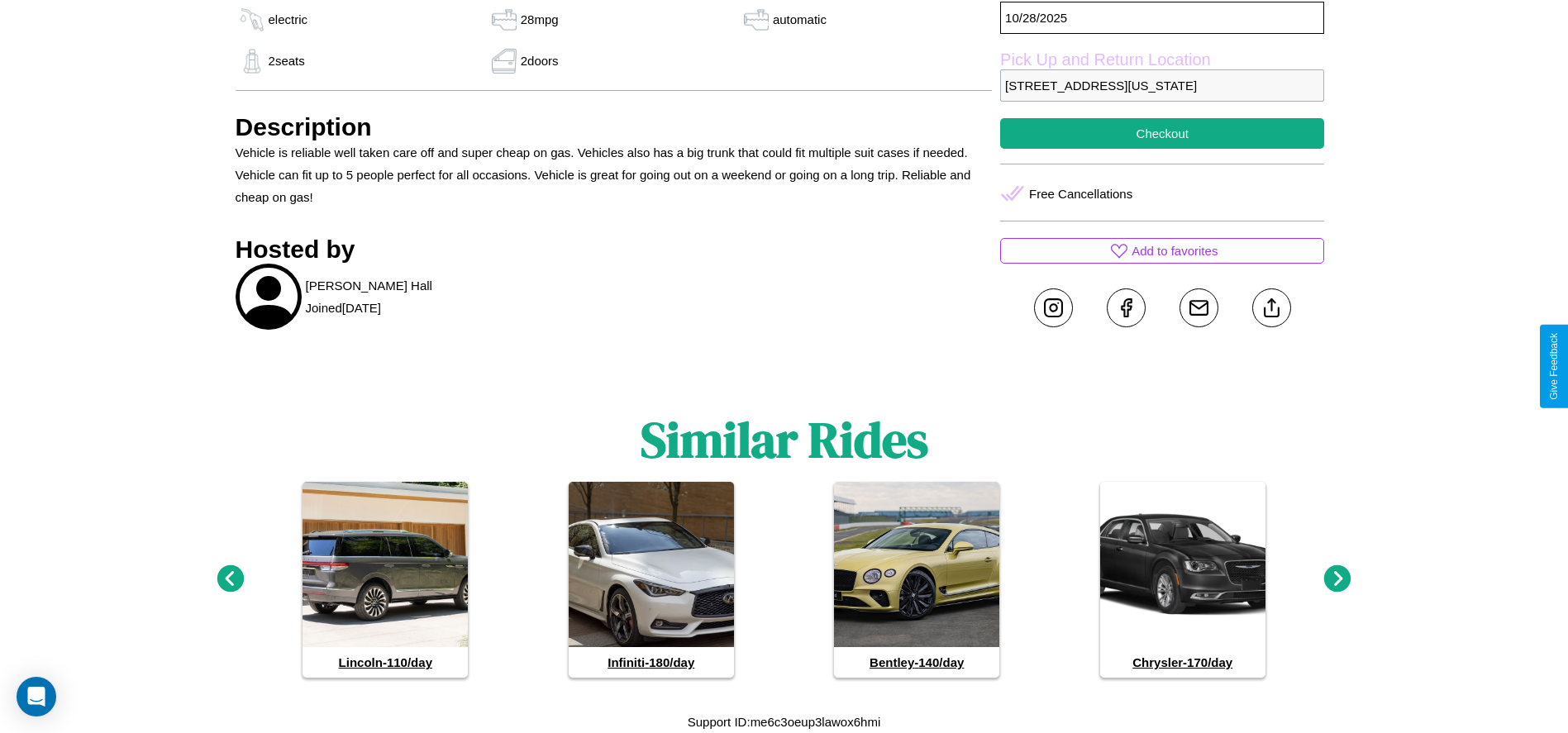
click at [1337, 579] on icon at bounding box center [1337, 579] width 28 height 28
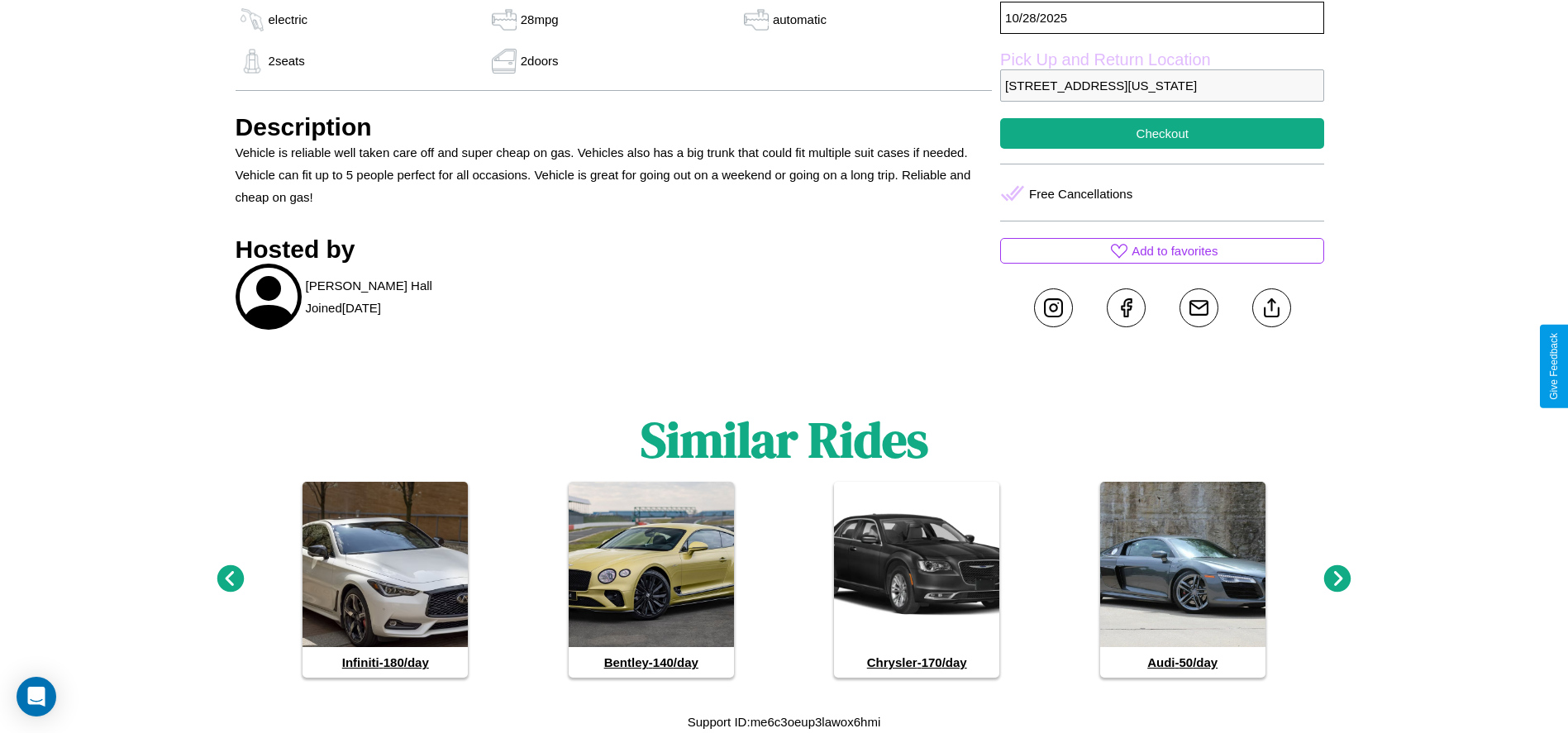
click at [1337, 579] on icon at bounding box center [1337, 579] width 28 height 28
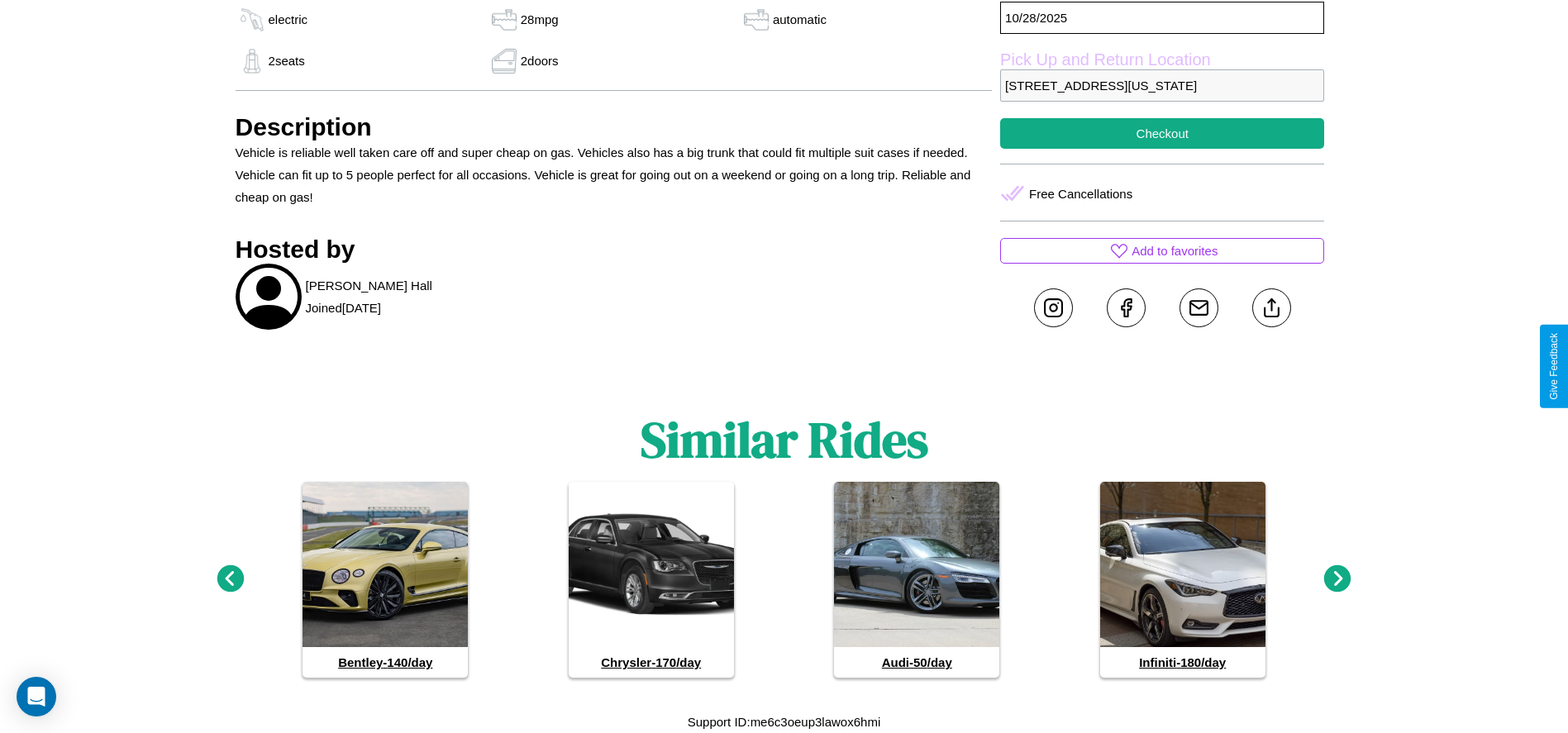
click at [1337, 579] on icon at bounding box center [1337, 579] width 28 height 28
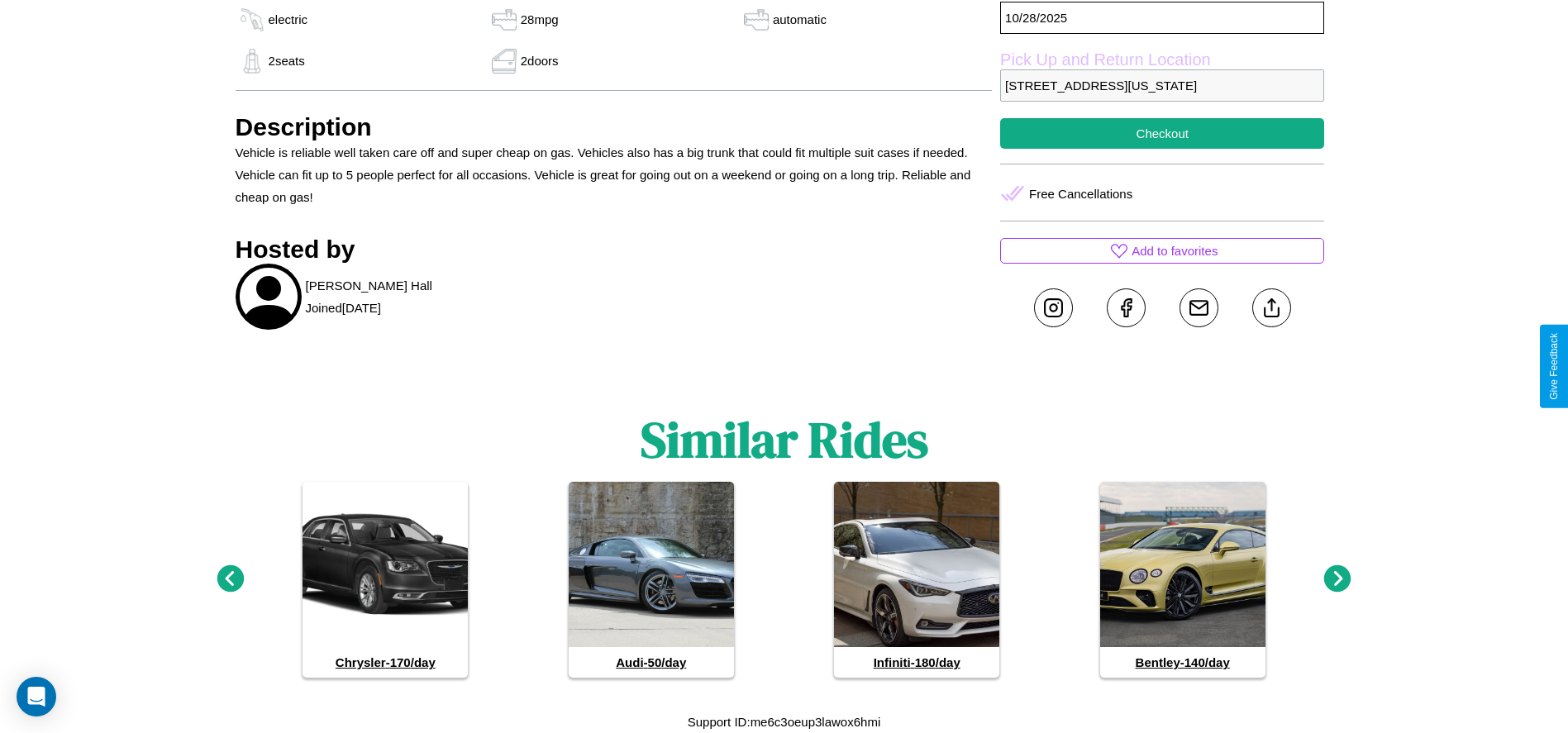
click at [230, 579] on icon at bounding box center [230, 579] width 28 height 28
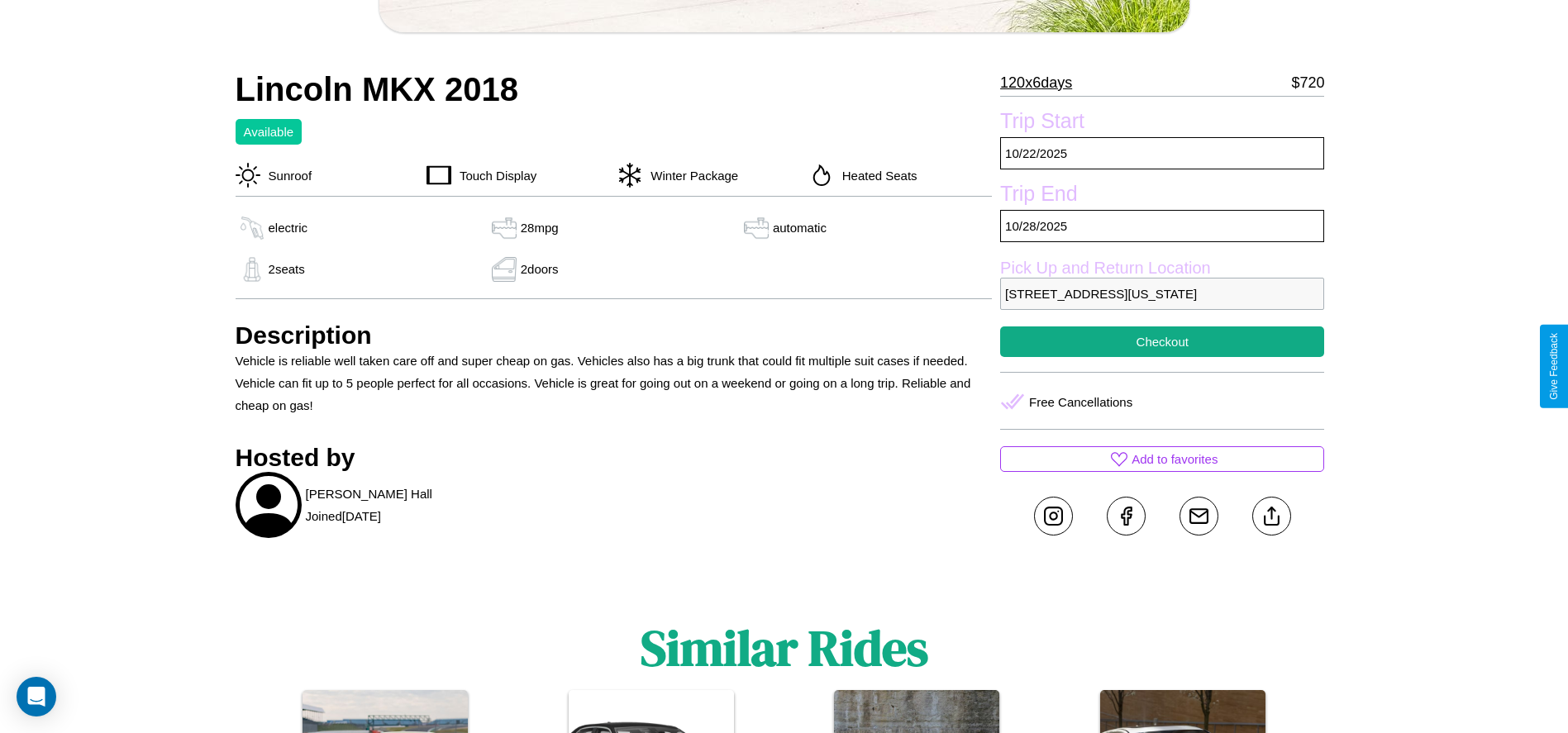
scroll to position [527, 0]
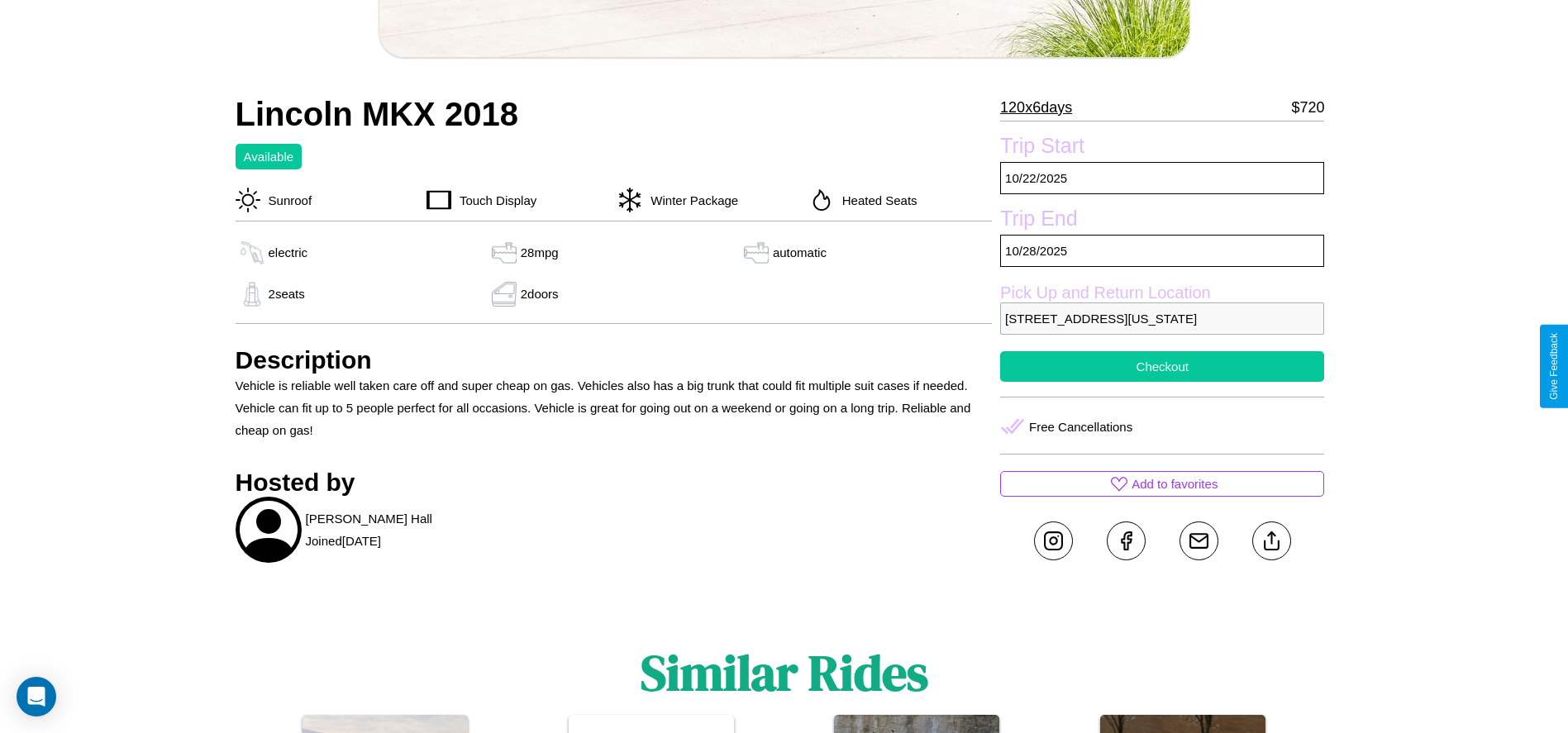
click at [1162, 366] on button "Checkout" at bounding box center [1162, 366] width 324 height 30
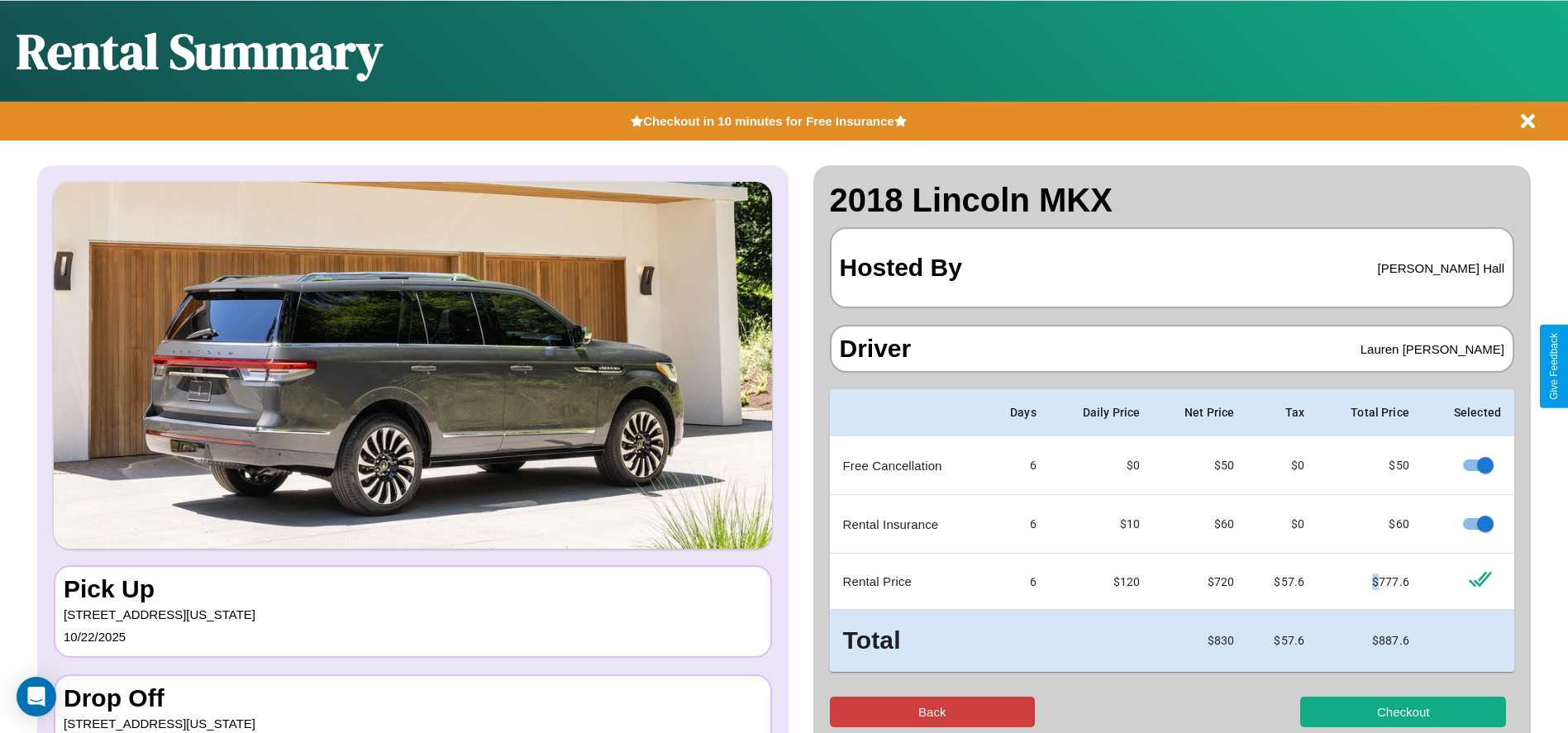
click at [932, 712] on button "Back" at bounding box center [933, 712] width 206 height 30
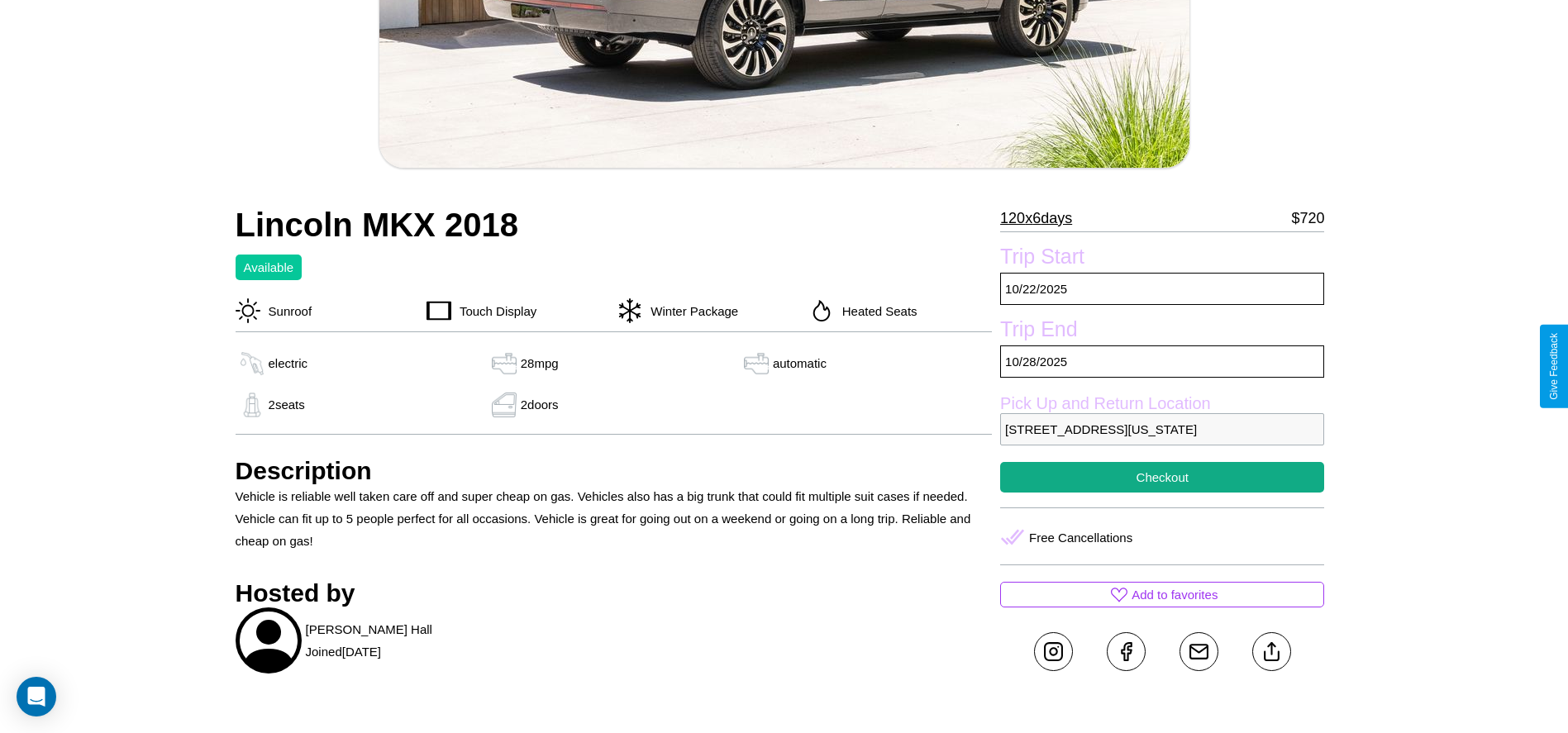
scroll to position [479, 0]
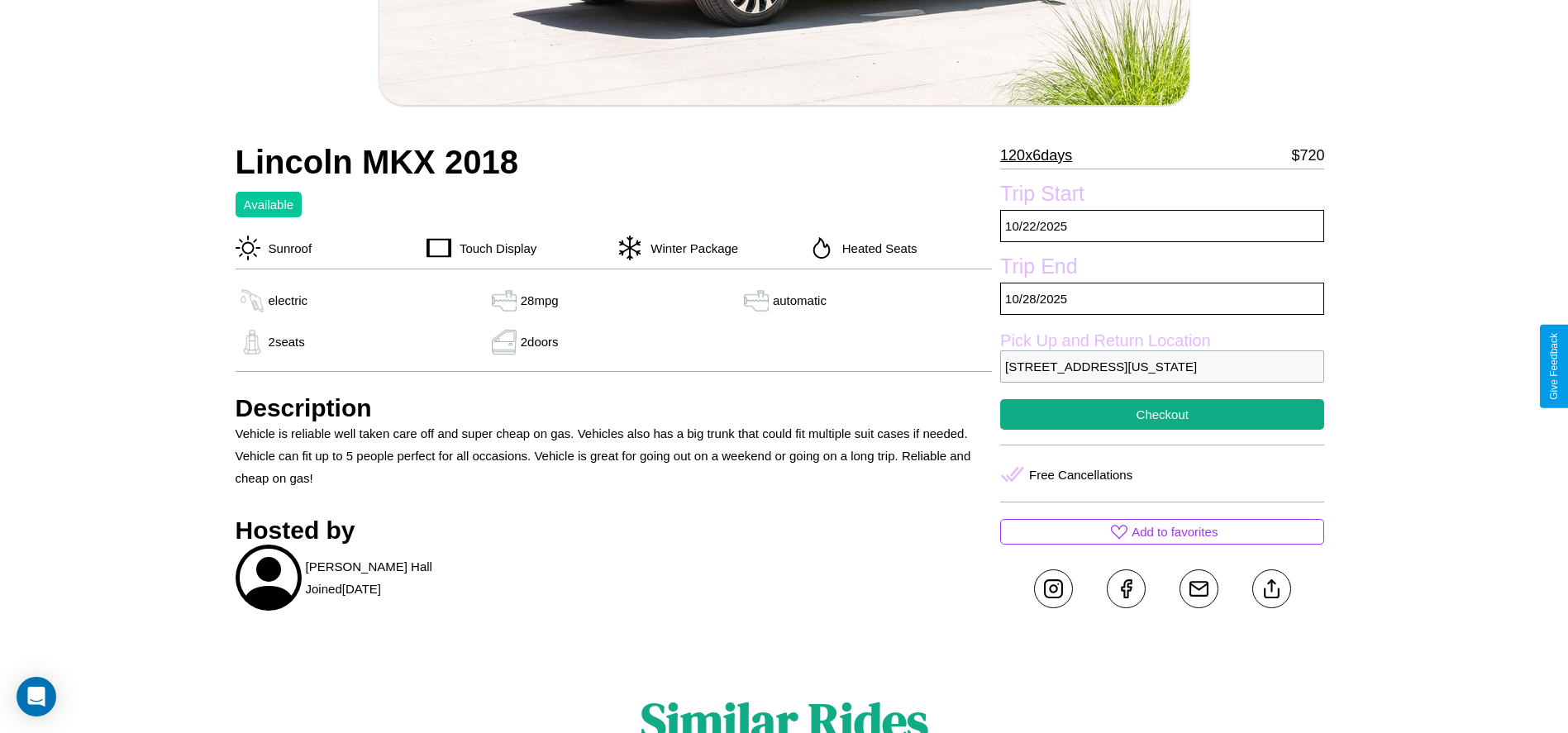
click at [1162, 366] on p "5814 Fifth Street Dallas Texas 43316 United States" at bounding box center [1162, 366] width 324 height 32
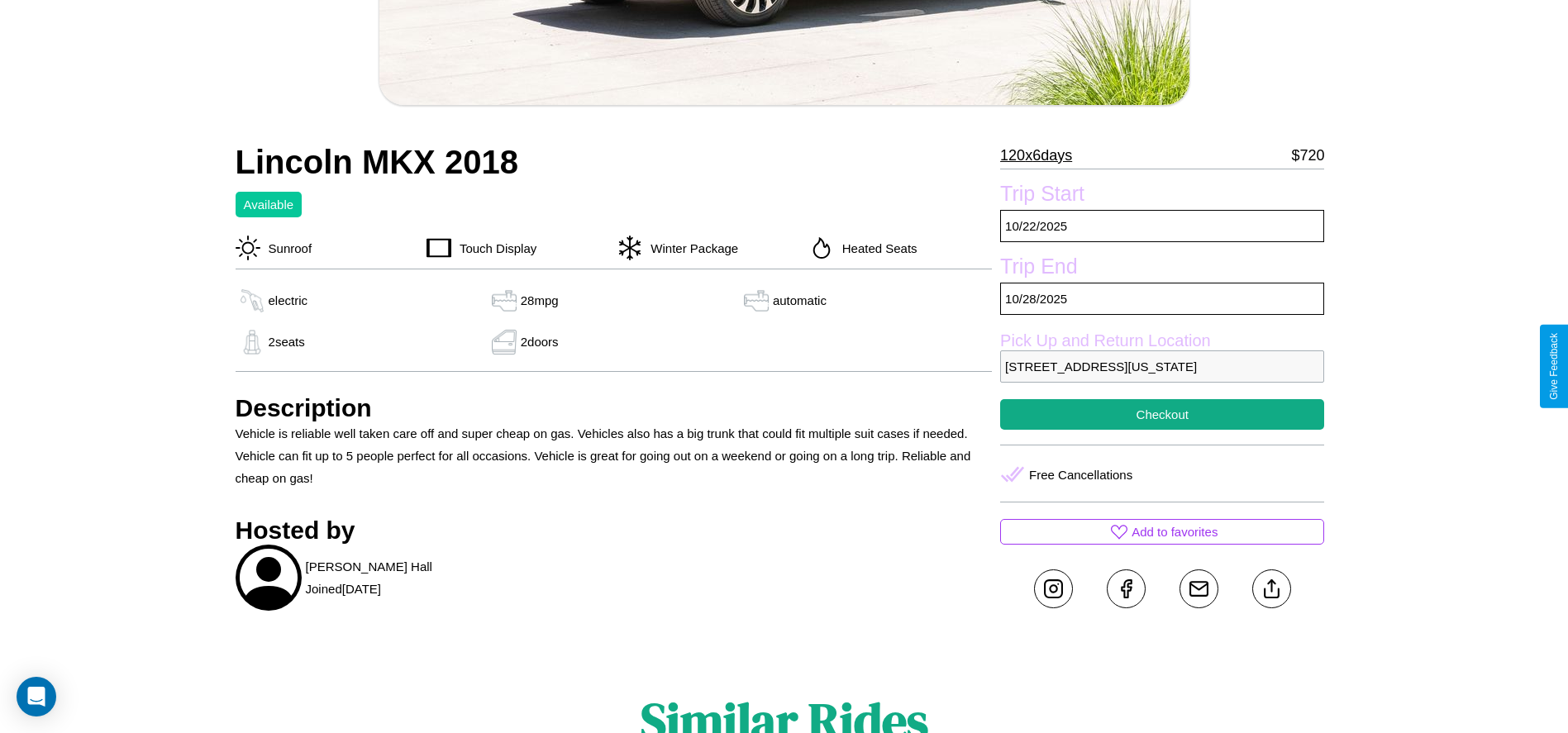
click at [1162, 366] on p "5814 Fifth Street Dallas Texas 43316 United States" at bounding box center [1162, 366] width 324 height 32
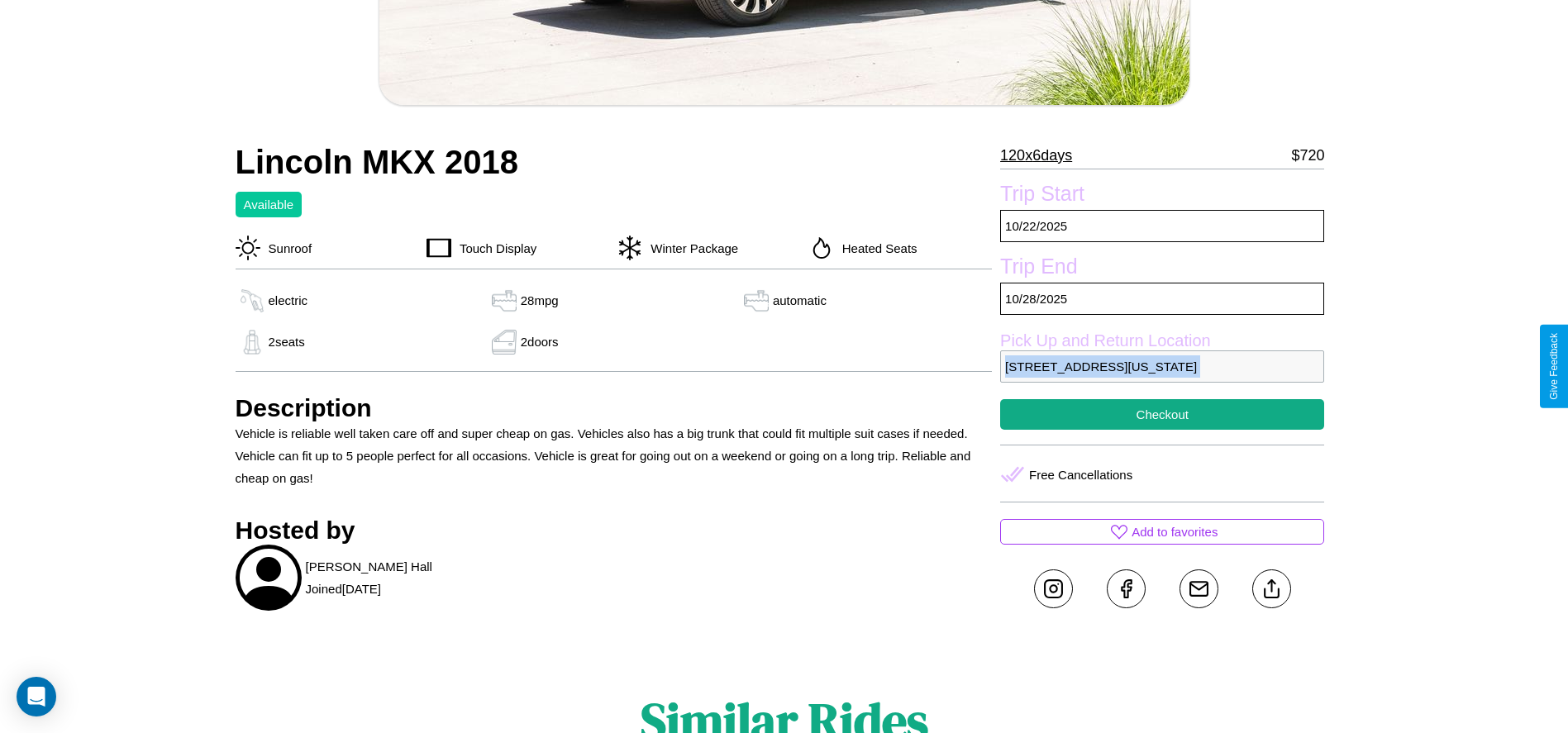
click at [1162, 366] on p "5814 Fifth Street Dallas Texas 43316 United States" at bounding box center [1162, 366] width 324 height 32
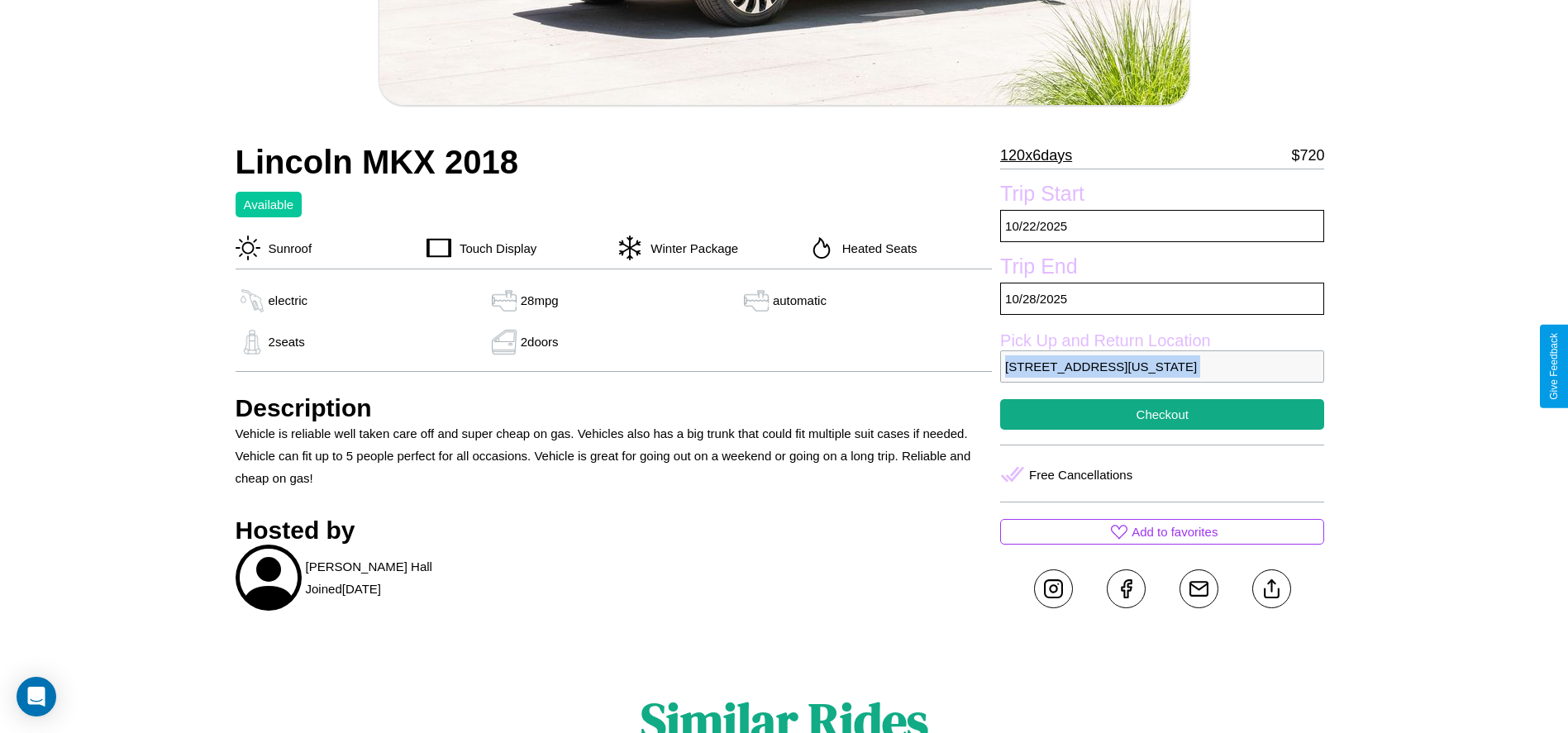
click at [1162, 366] on p "5814 Fifth Street Dallas Texas 43316 United States" at bounding box center [1162, 366] width 324 height 32
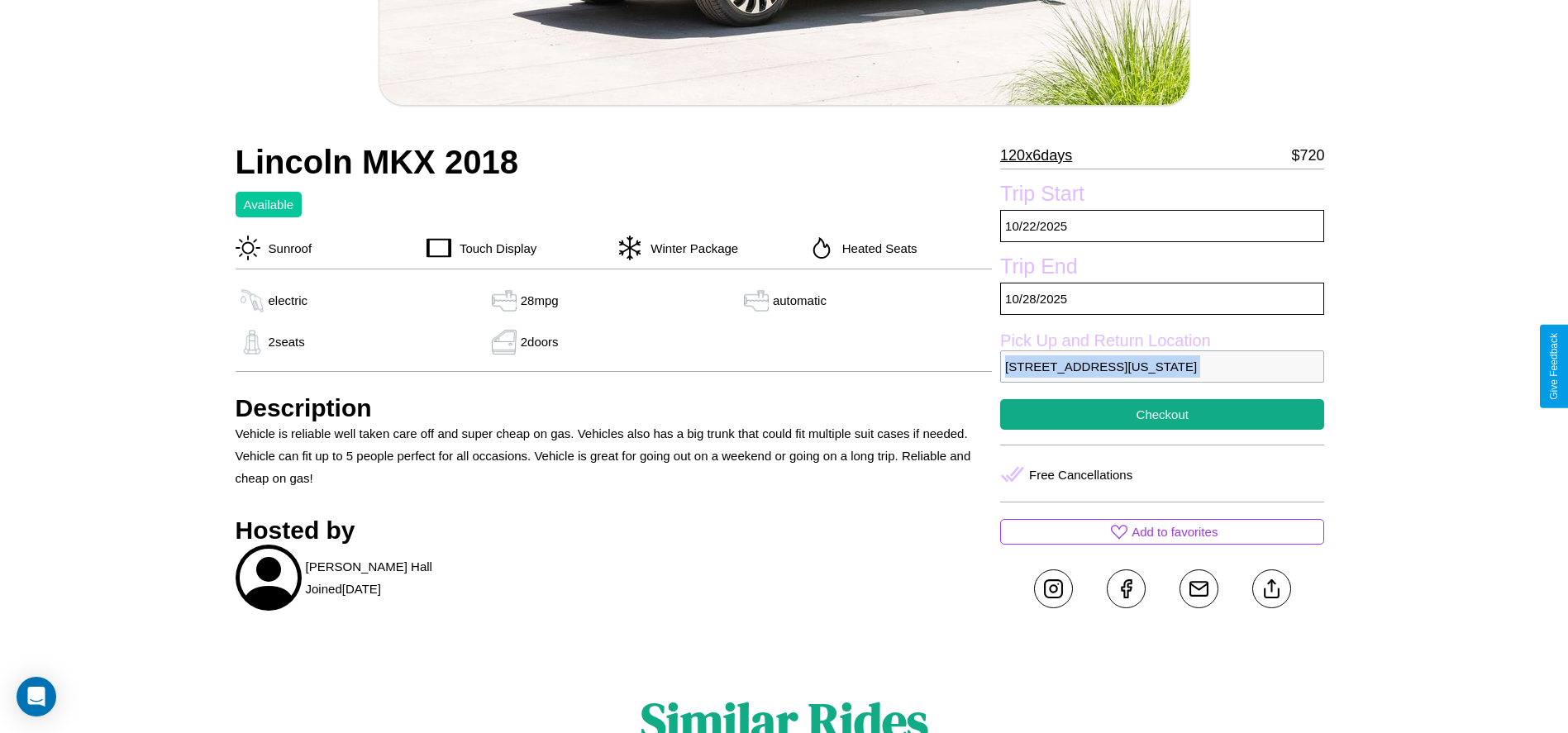
click at [1162, 366] on p "5814 Fifth Street Dallas Texas 43316 United States" at bounding box center [1162, 366] width 324 height 32
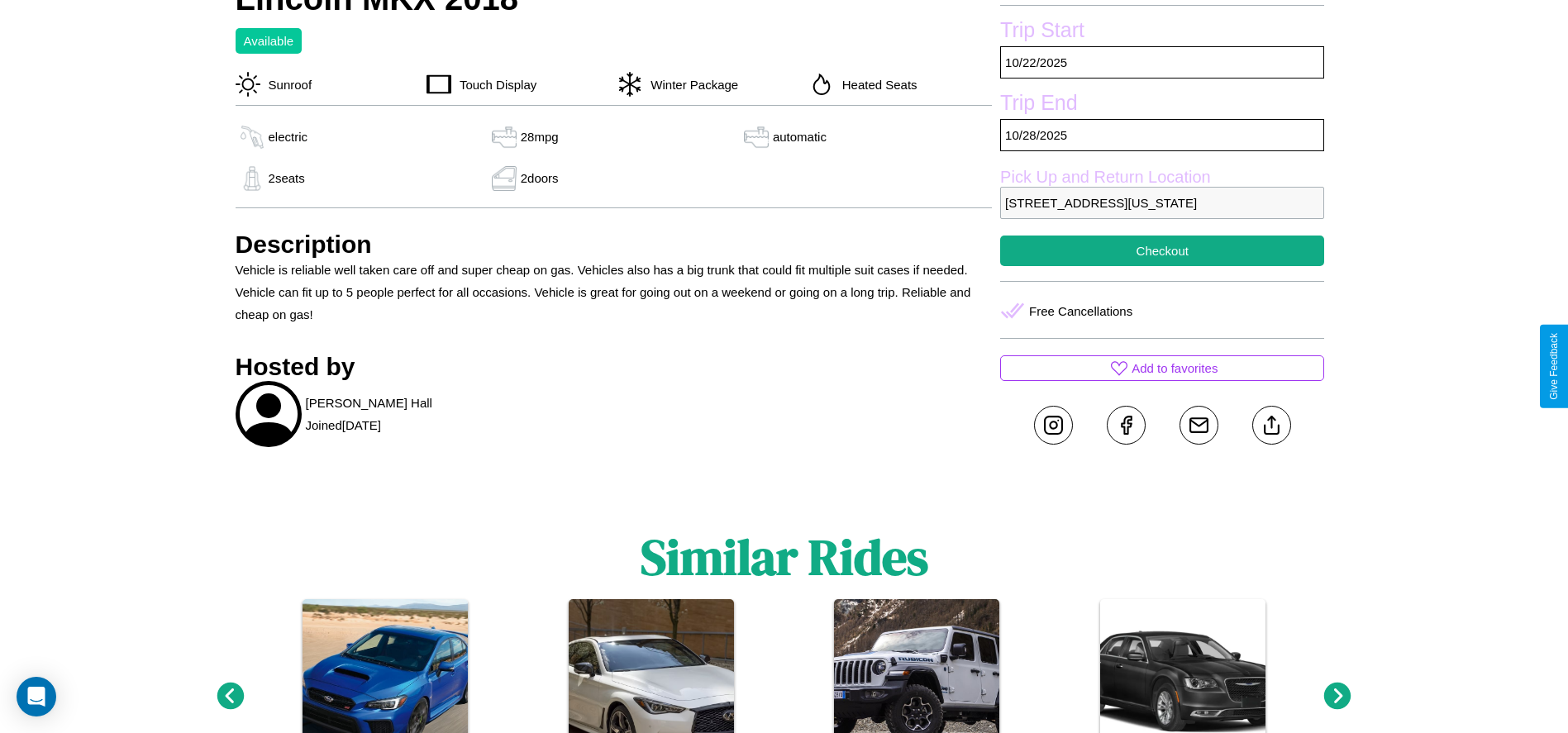
scroll to position [644, 0]
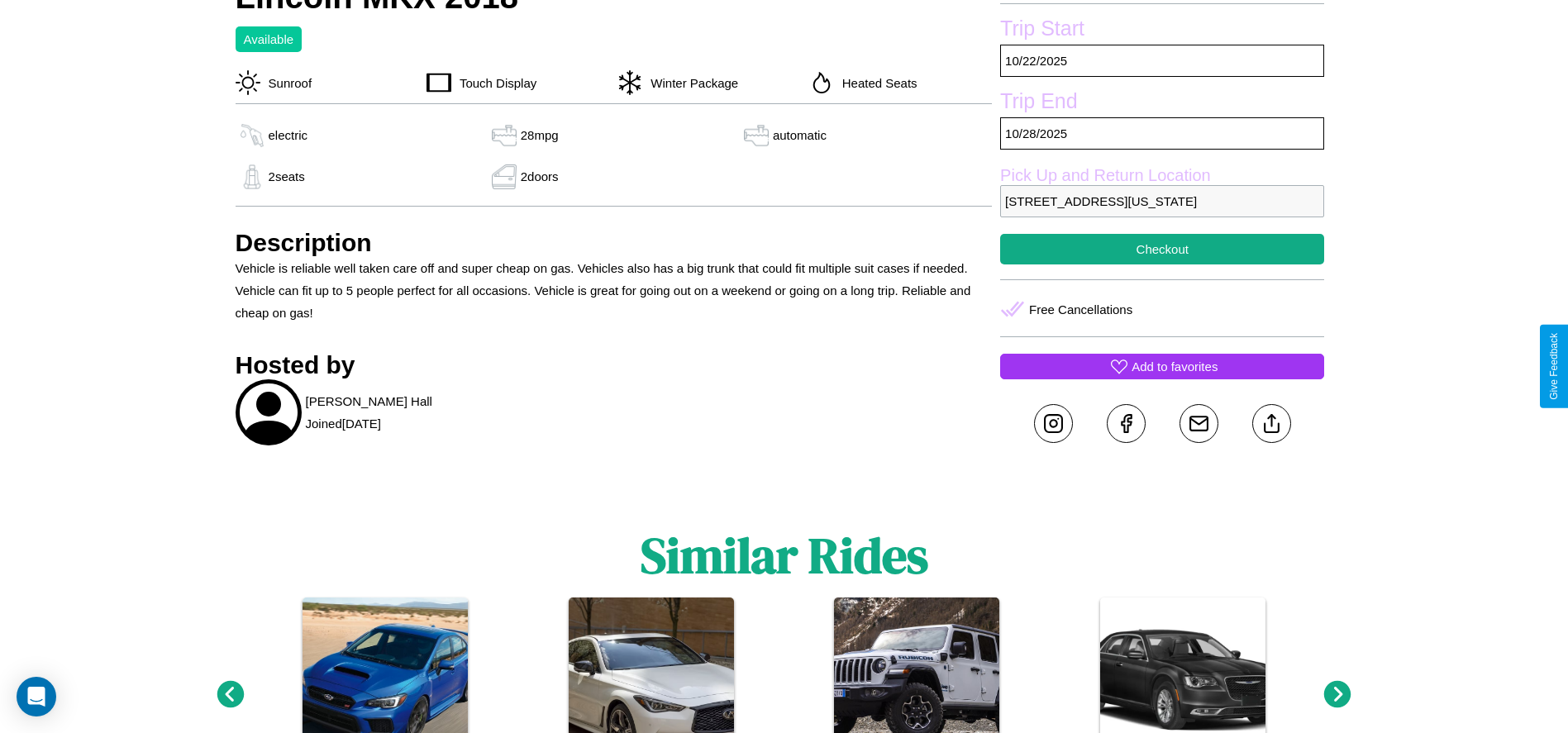
click at [1162, 366] on p "Add to favorites" at bounding box center [1174, 366] width 86 height 22
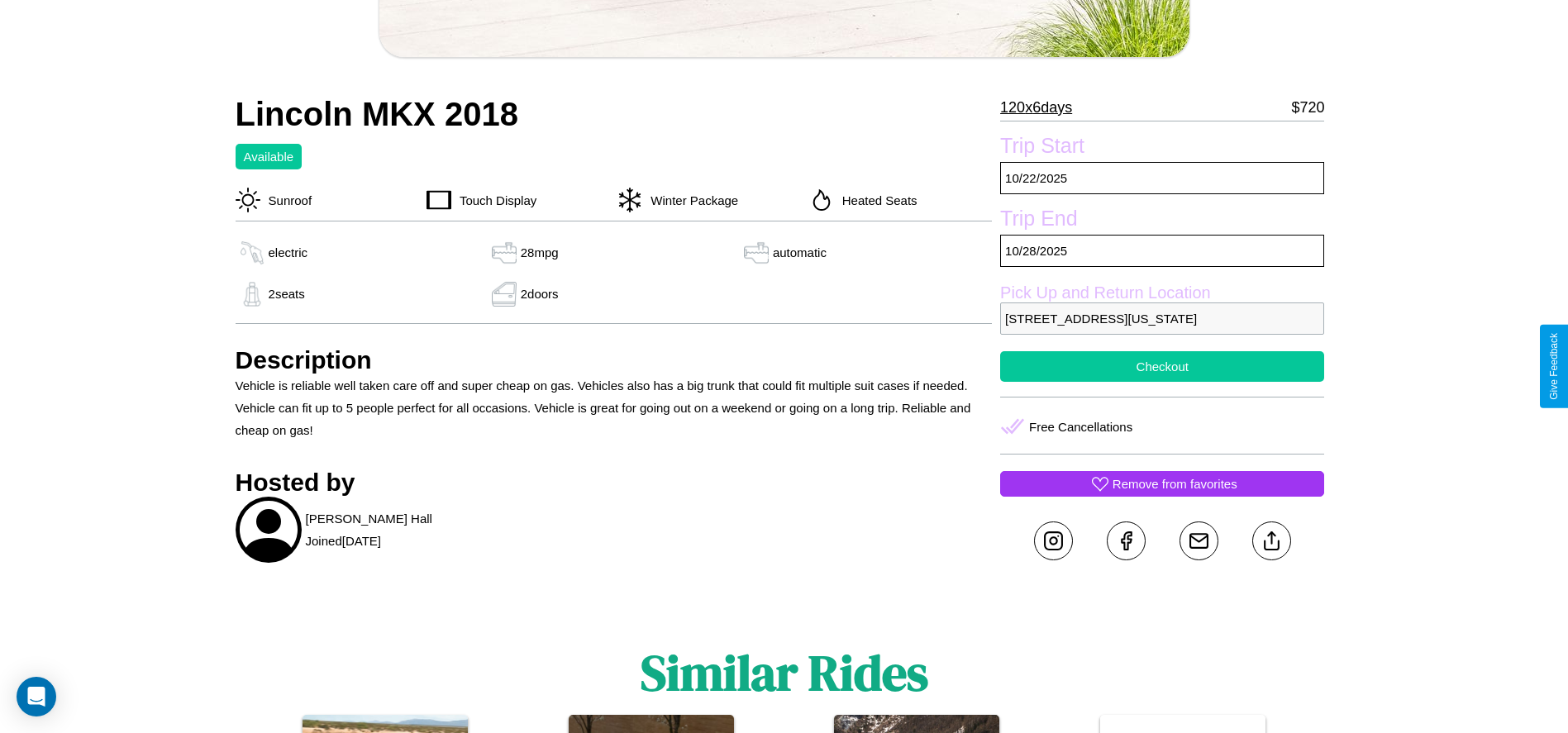
click at [1162, 366] on button "Checkout" at bounding box center [1162, 366] width 324 height 30
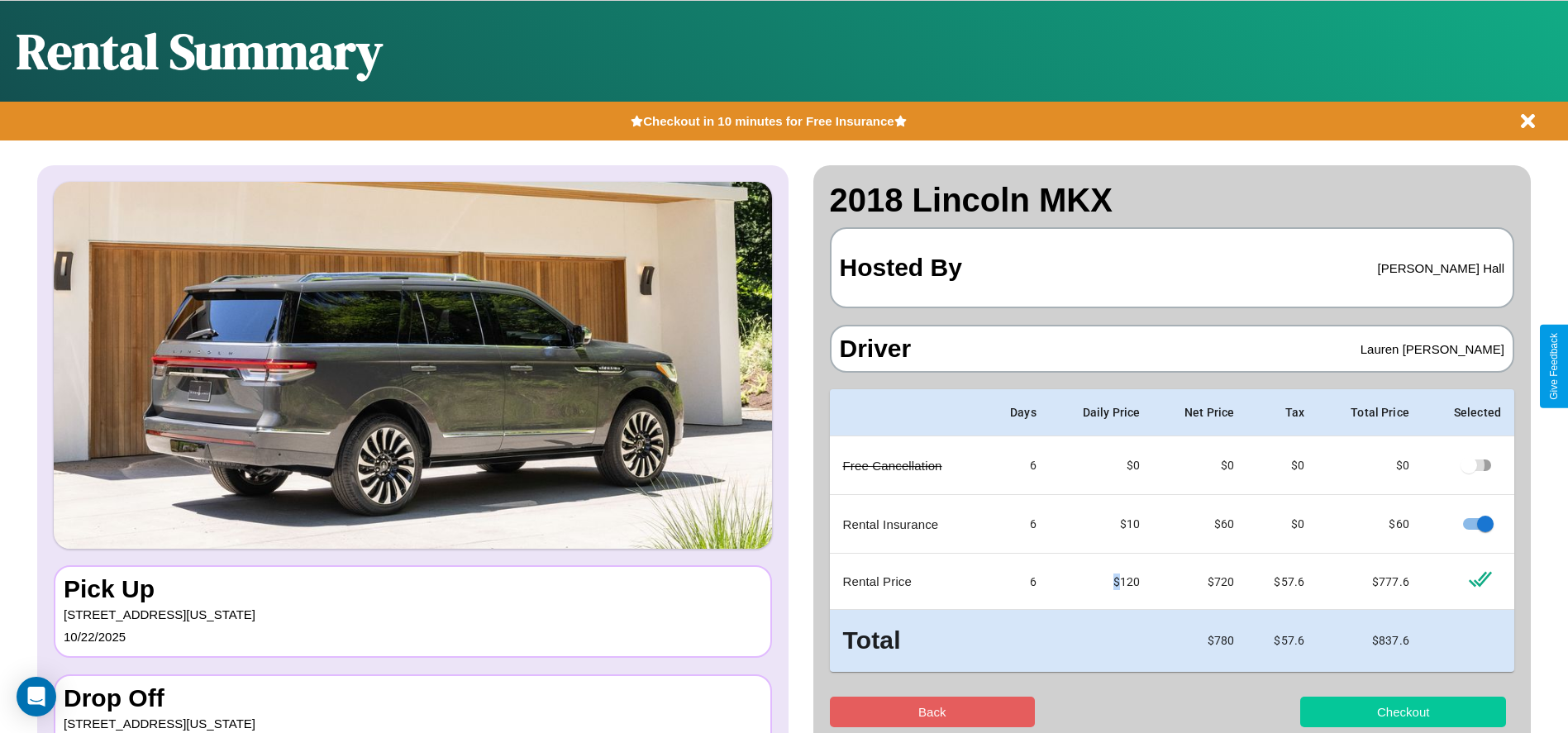
click at [1402, 712] on button "Checkout" at bounding box center [1403, 712] width 206 height 30
